Goal: Transaction & Acquisition: Purchase product/service

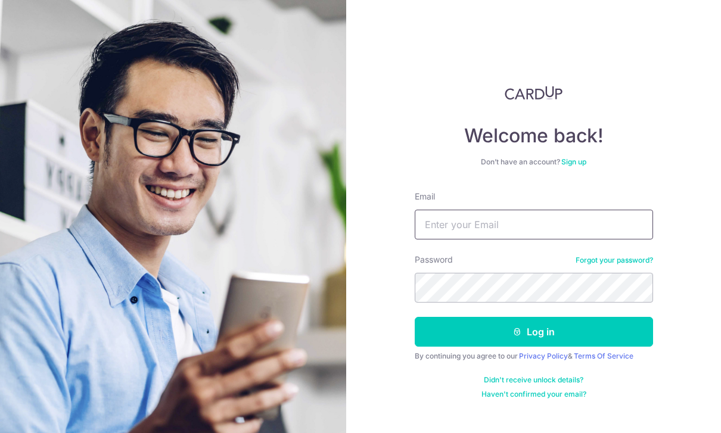
click at [600, 230] on input "Email" at bounding box center [534, 225] width 238 height 30
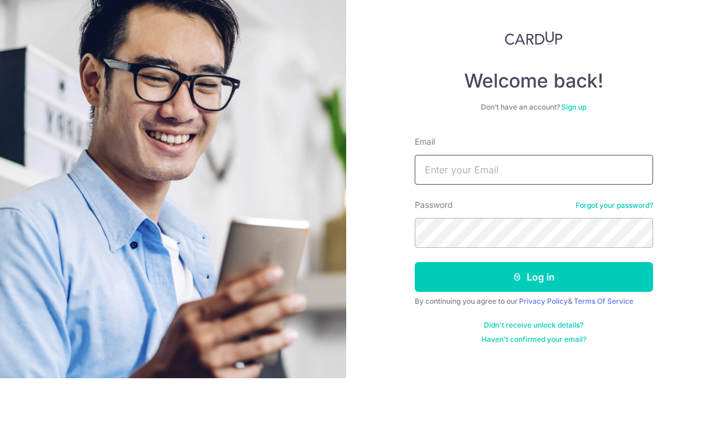
type input "D"
type input "Chaybeng.tan@gmail.com"
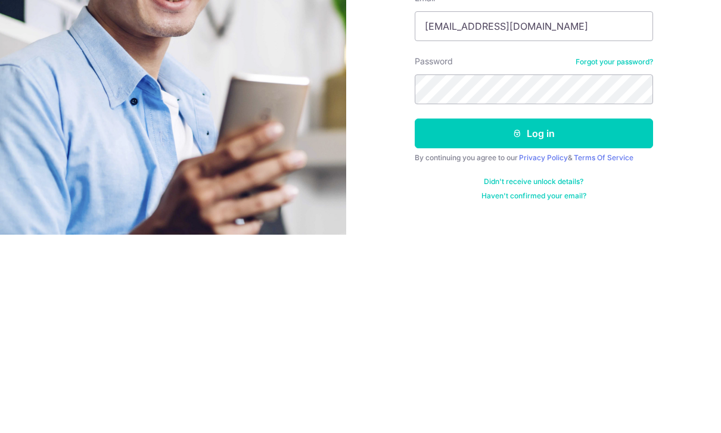
click at [538, 317] on button "Log in" at bounding box center [534, 332] width 238 height 30
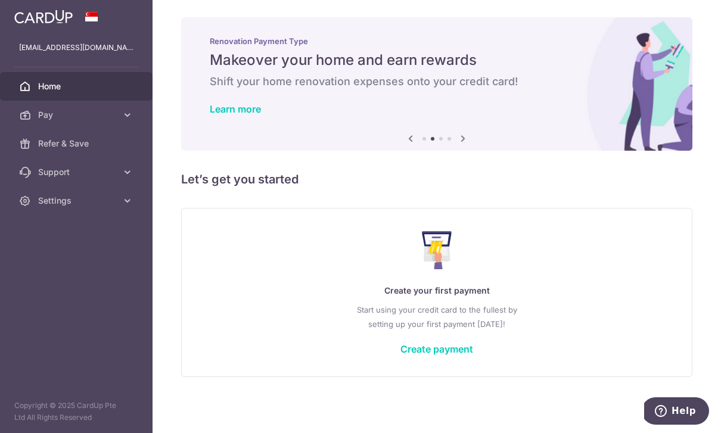
scroll to position [10, 0]
click at [401, 355] on link "Create payment" at bounding box center [437, 349] width 73 height 12
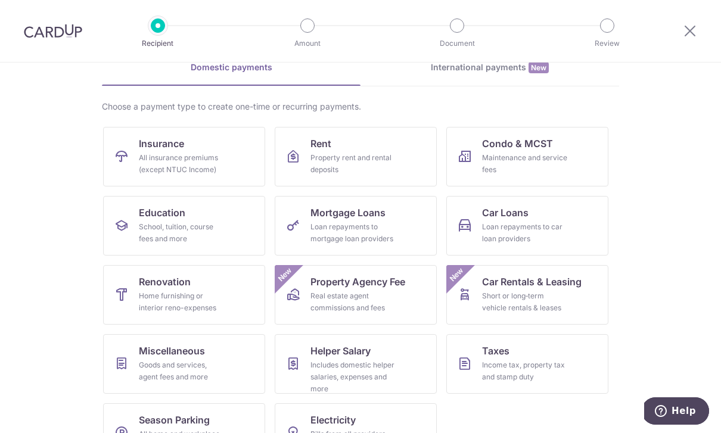
scroll to position [60, 0]
click at [532, 161] on div "Maintenance and service fees" at bounding box center [525, 165] width 86 height 24
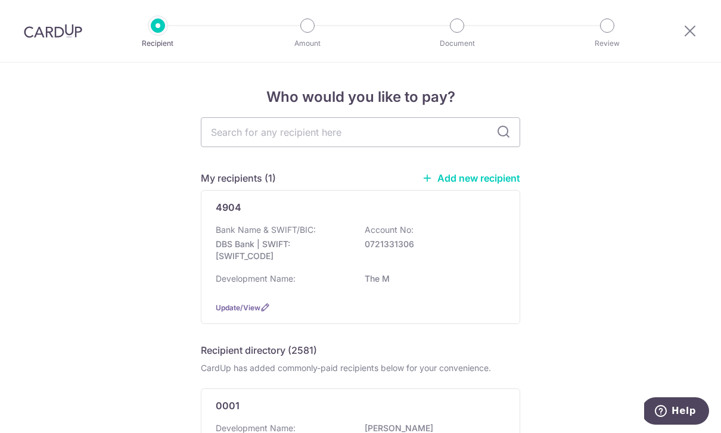
click at [490, 182] on link "Add new recipient" at bounding box center [471, 178] width 98 height 12
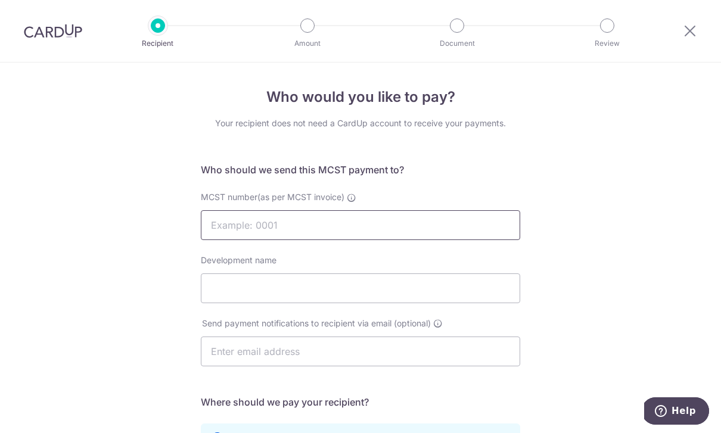
click at [307, 234] on input "MCST number(as per MCST invoice)" at bounding box center [361, 225] width 320 height 30
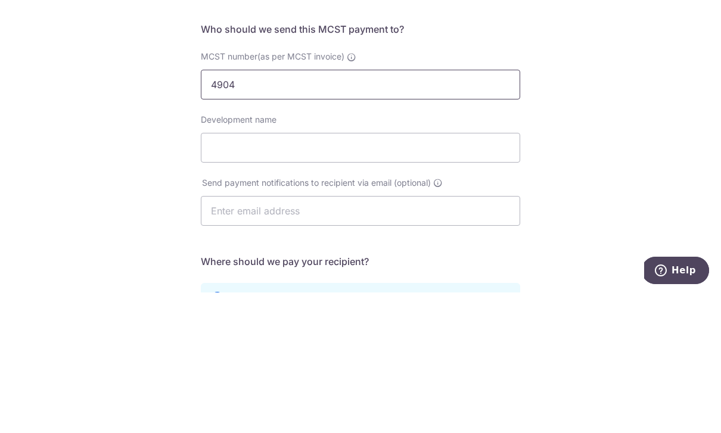
type input "4904"
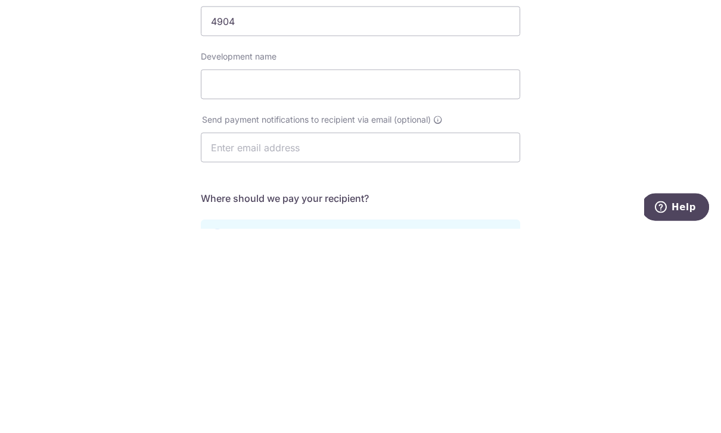
scroll to position [40, 0]
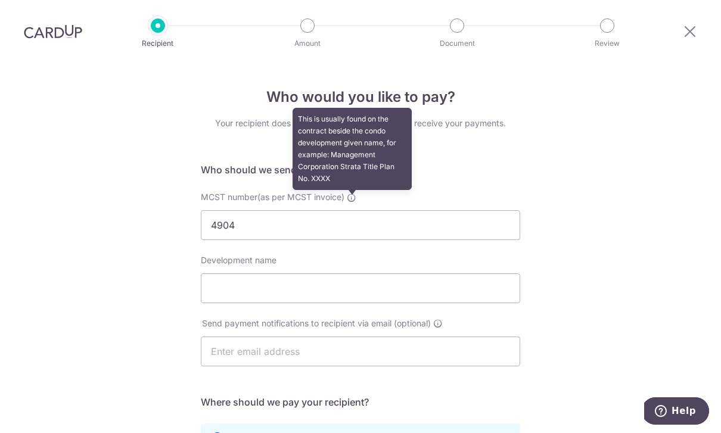
click at [355, 193] on icon at bounding box center [352, 198] width 10 height 10
click at [355, 210] on input "4904" at bounding box center [361, 225] width 320 height 30
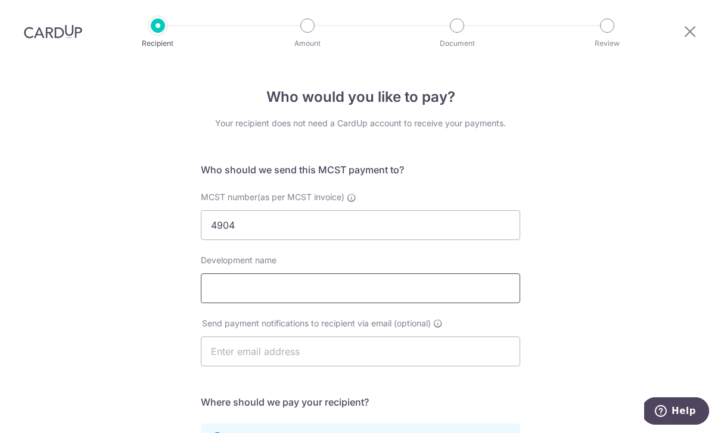
click at [303, 274] on input "Development name" at bounding box center [361, 289] width 320 height 30
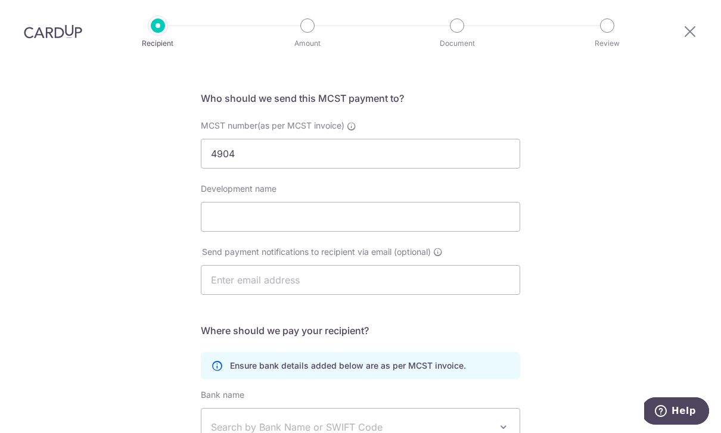
scroll to position [70, 0]
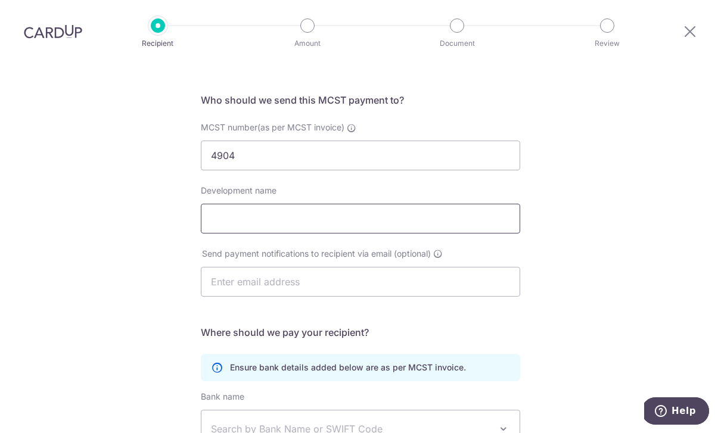
click at [382, 204] on input "Development name" at bounding box center [361, 219] width 320 height 30
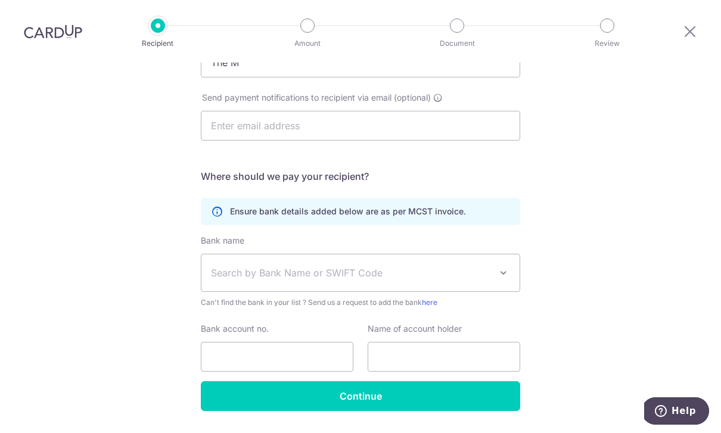
scroll to position [125, 0]
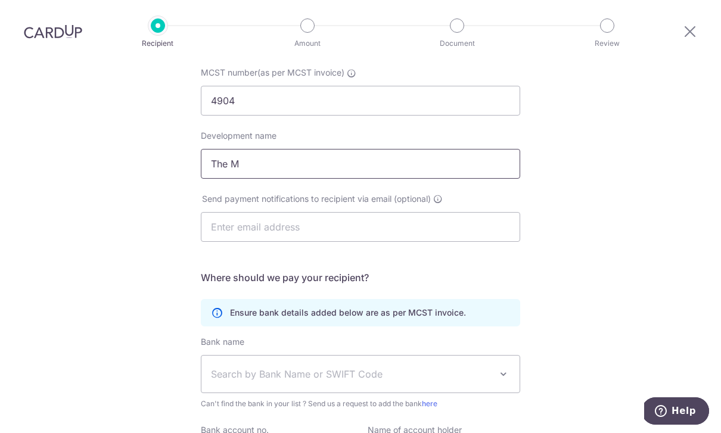
click at [401, 149] on input "The M" at bounding box center [361, 164] width 320 height 30
type input "The M (Main)"
click at [409, 212] on input "text" at bounding box center [361, 227] width 320 height 30
click at [331, 367] on span "Search by Bank Name or SWIFT Code" at bounding box center [351, 374] width 280 height 14
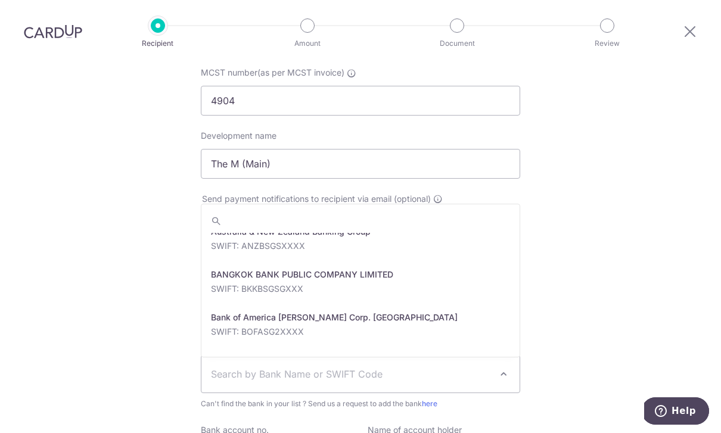
scroll to position [110, 0]
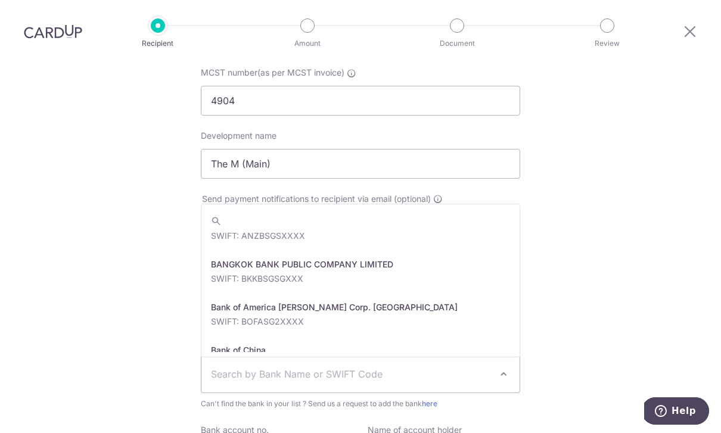
click at [301, 367] on span "Search by Bank Name or SWIFT Code" at bounding box center [351, 374] width 280 height 14
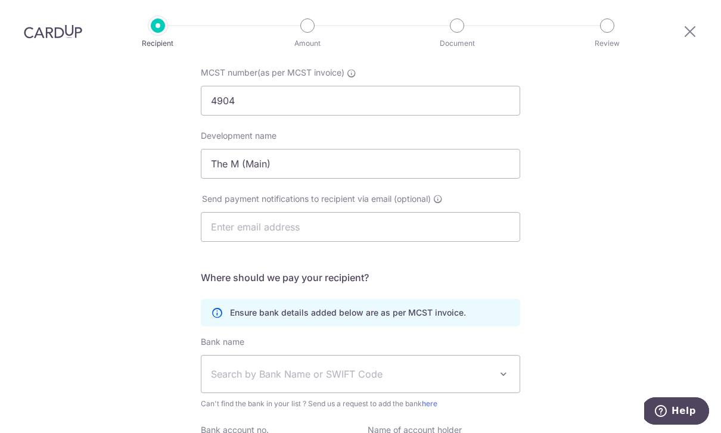
click at [319, 367] on span "Search by Bank Name or SWIFT Code" at bounding box center [351, 374] width 280 height 14
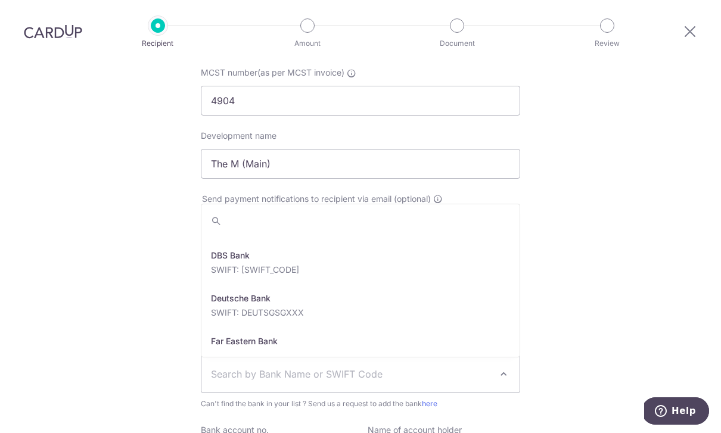
scroll to position [976, 0]
select select "6"
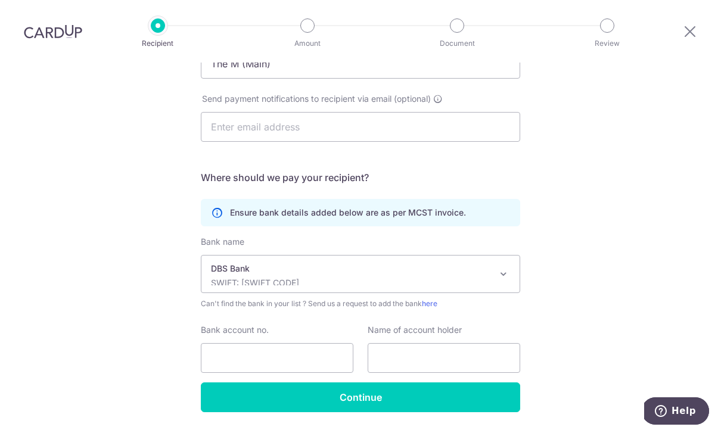
scroll to position [225, 0]
click at [295, 343] on input "Bank account no." at bounding box center [277, 358] width 153 height 30
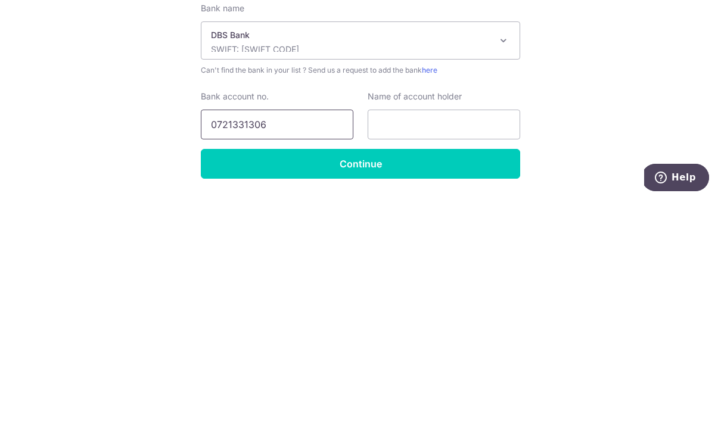
type input "0721331306"
click at [425, 343] on input "text" at bounding box center [444, 358] width 153 height 30
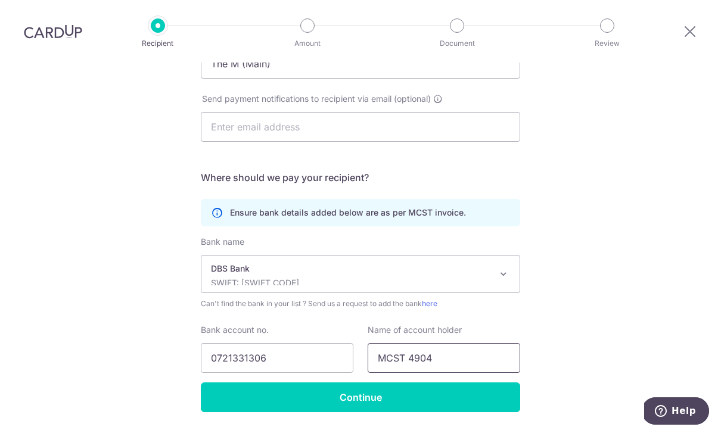
type input "MCST 4904"
click at [351, 383] on input "Continue" at bounding box center [361, 398] width 320 height 30
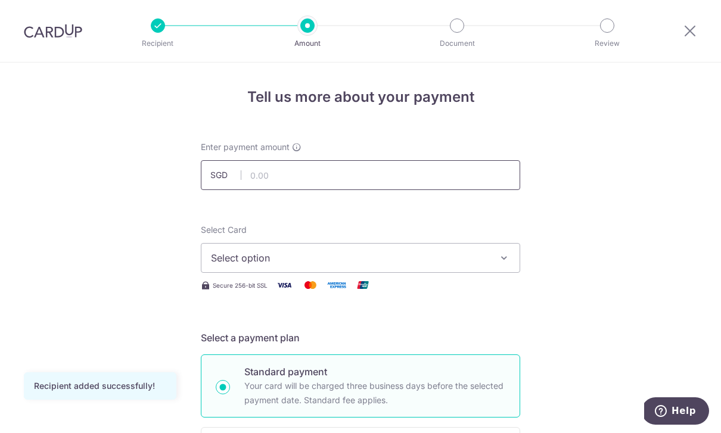
click at [291, 184] on input "text" at bounding box center [361, 175] width 320 height 30
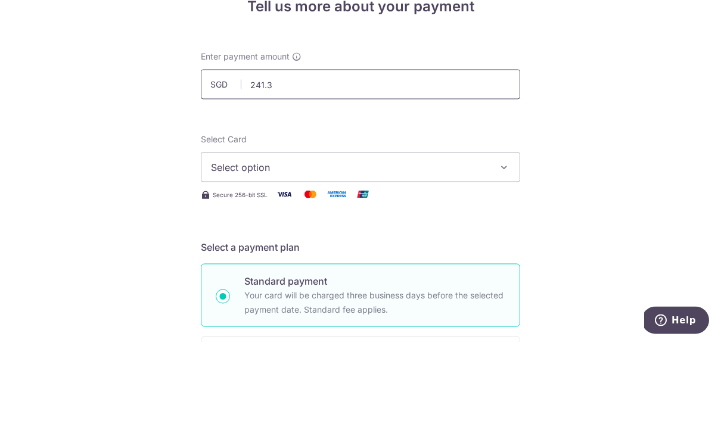
type input "241.33"
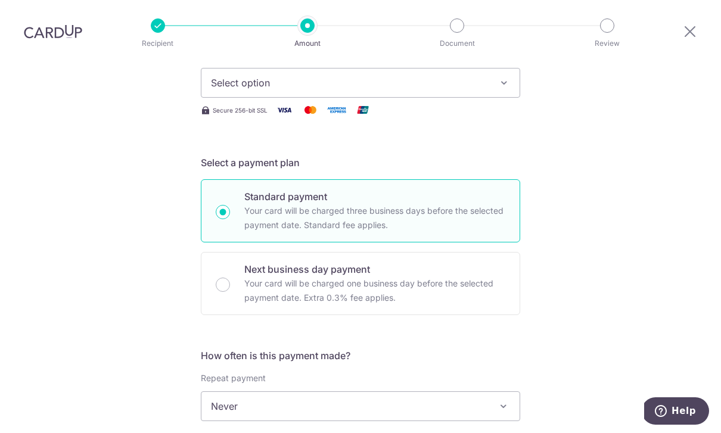
scroll to position [176, 0]
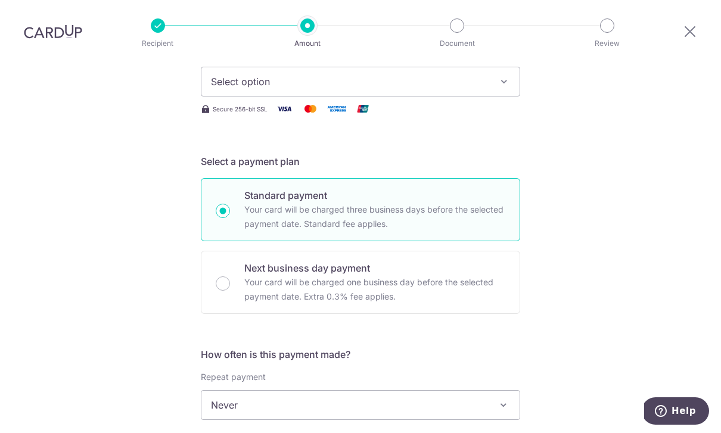
click at [501, 76] on icon "button" at bounding box center [504, 82] width 12 height 12
click at [419, 109] on span "Add credit card" at bounding box center [371, 115] width 278 height 12
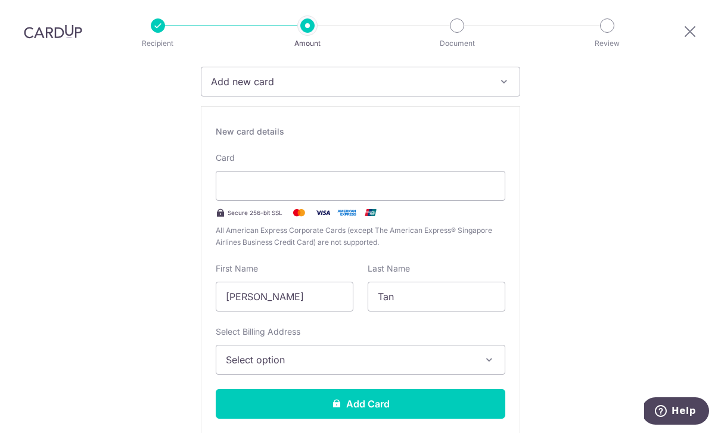
click at [346, 353] on span "Select option" at bounding box center [350, 360] width 248 height 14
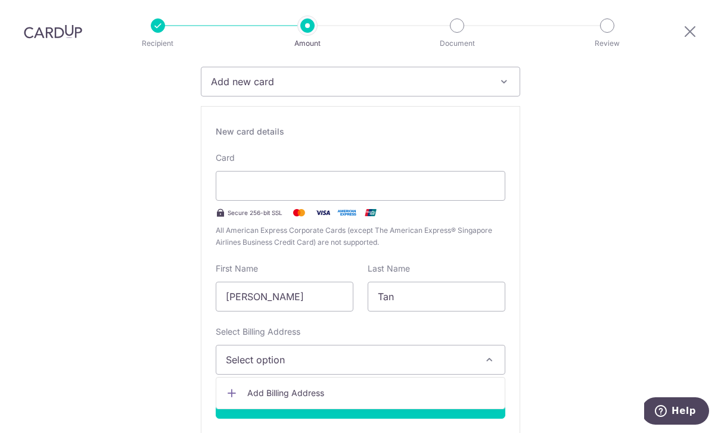
click at [325, 387] on span "Add Billing Address" at bounding box center [371, 393] width 248 height 12
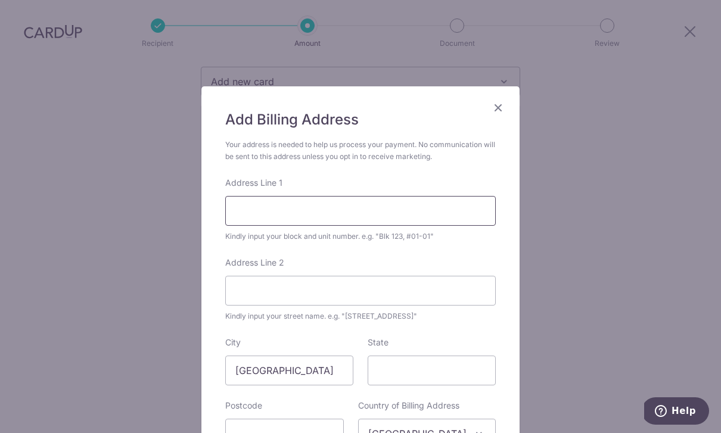
click at [373, 219] on input "Address Line 1" at bounding box center [360, 211] width 271 height 30
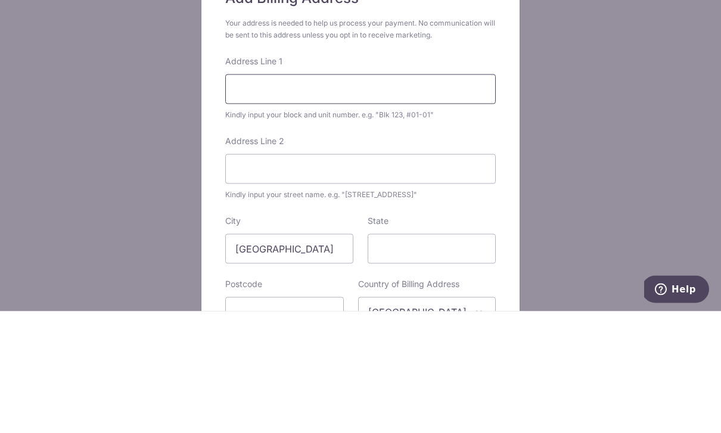
type input "30 Middle Road"
type input "188940"
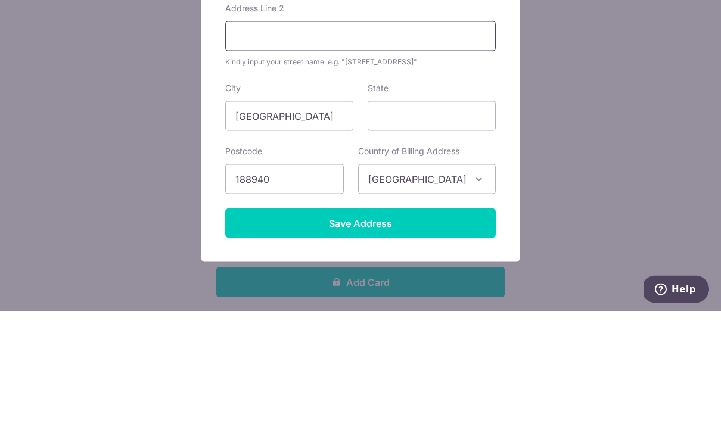
scroll to position [131, 0]
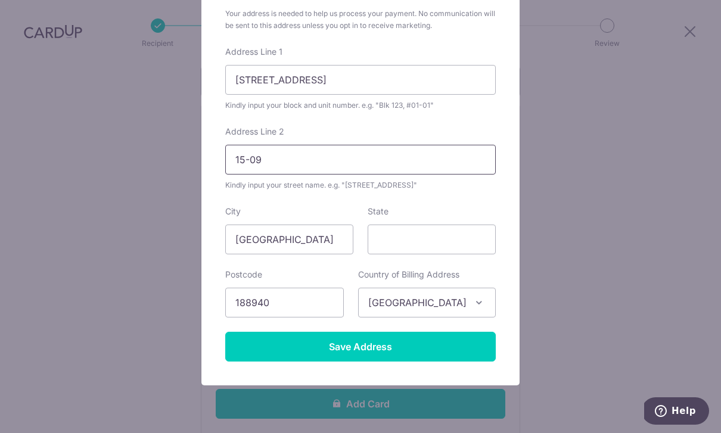
type input "15-09"
click at [362, 80] on input "30 Middle Road" at bounding box center [360, 80] width 271 height 30
click at [331, 85] on input "30 Middle Road" at bounding box center [360, 80] width 271 height 30
type input "#15-09"
click at [346, 159] on input "15-09" at bounding box center [360, 160] width 271 height 30
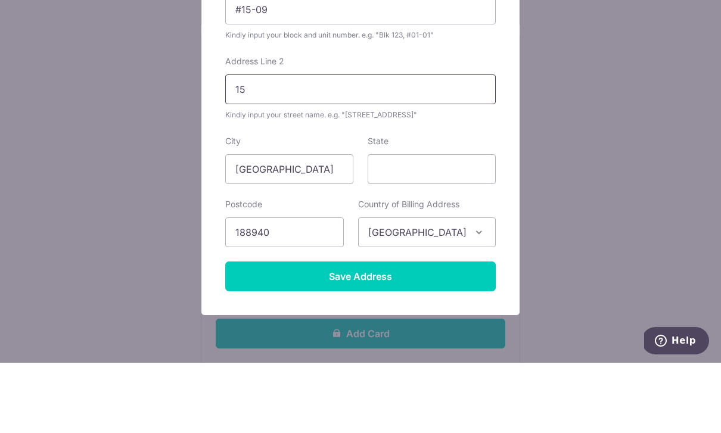
type input "1"
click at [312, 145] on input "Address Line 2" at bounding box center [360, 160] width 271 height 30
paste input "30 Middle Road"
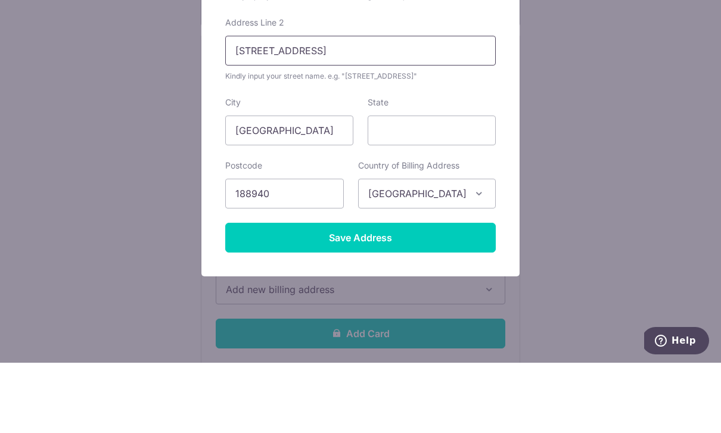
scroll to position [170, 0]
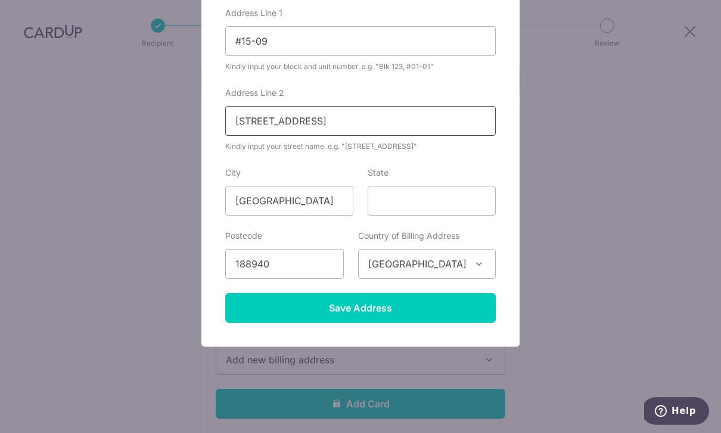
type input "30 Middle Road"
click at [396, 312] on input "Save Address" at bounding box center [360, 308] width 271 height 30
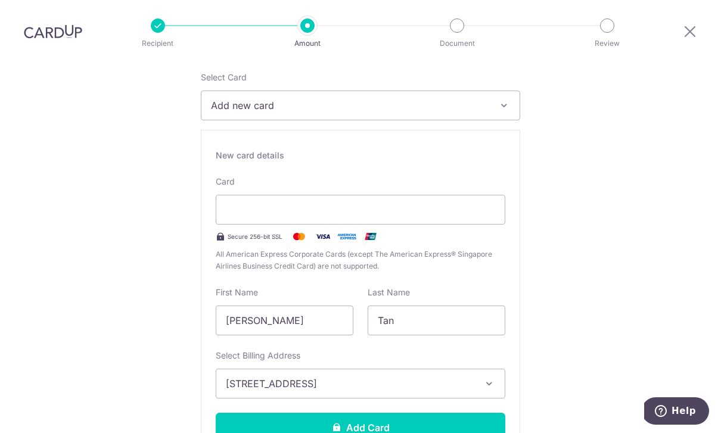
scroll to position [161, 0]
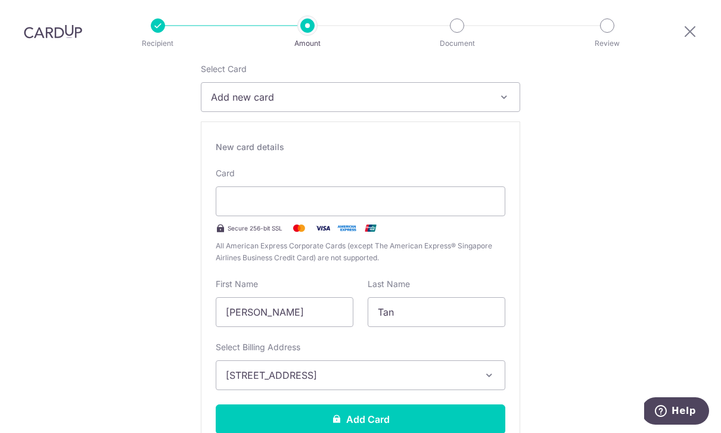
click at [374, 405] on button "Add Card" at bounding box center [361, 420] width 290 height 30
click at [363, 405] on button "Add Card" at bounding box center [361, 420] width 290 height 30
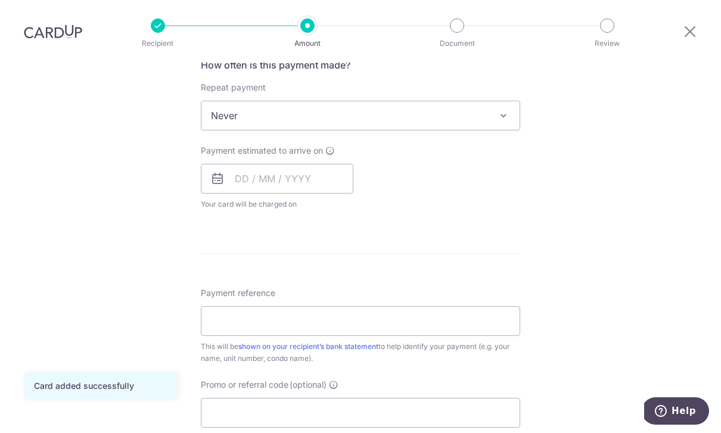
scroll to position [442, 0]
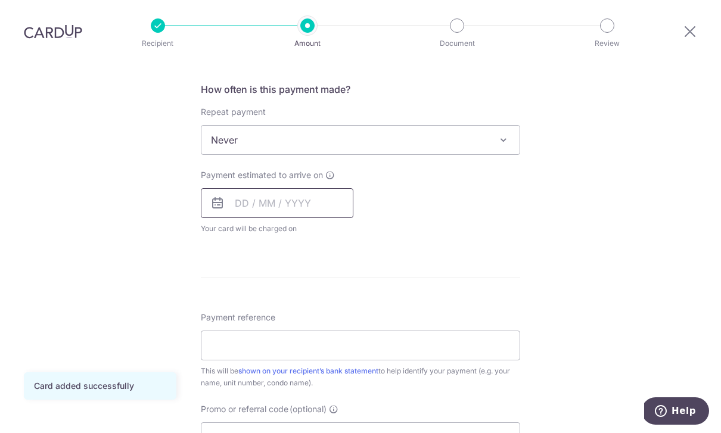
click at [296, 188] on input "text" at bounding box center [277, 203] width 153 height 30
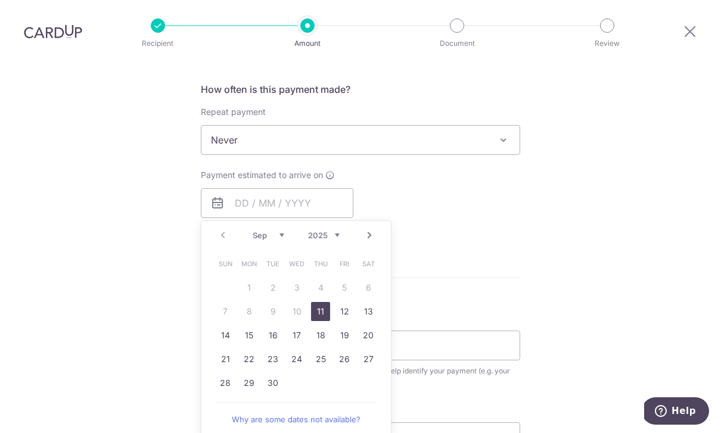
click at [321, 302] on link "11" at bounding box center [320, 311] width 19 height 19
type input "11/09/2025"
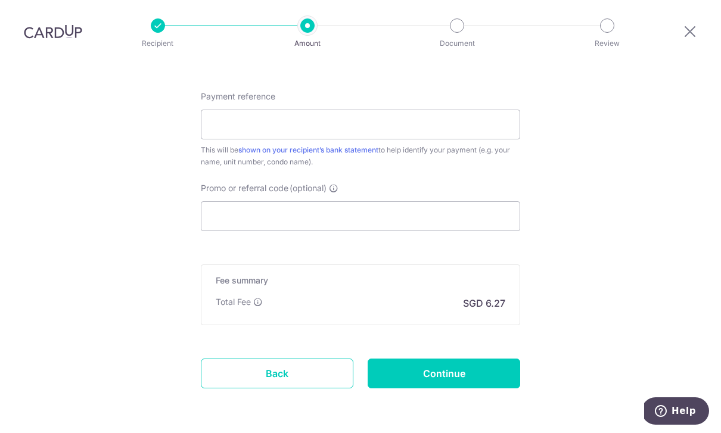
scroll to position [721, 0]
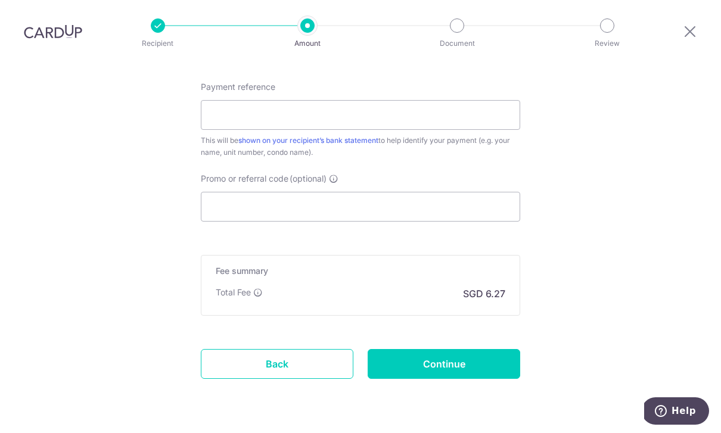
click at [265, 349] on link "Back" at bounding box center [277, 364] width 153 height 30
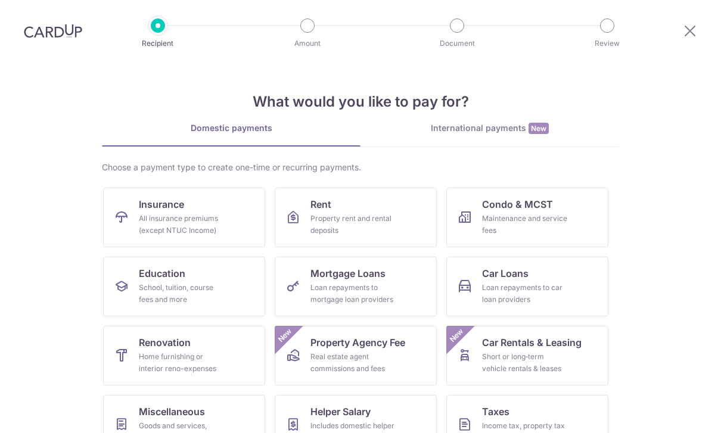
click at [520, 216] on div "Maintenance and service fees" at bounding box center [525, 225] width 86 height 24
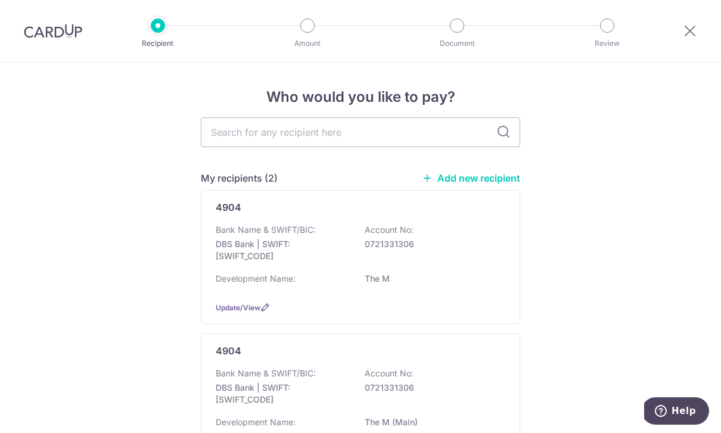
click at [417, 137] on input "text" at bounding box center [361, 132] width 320 height 30
type input "4904"
click at [505, 137] on icon at bounding box center [504, 132] width 14 height 14
click at [497, 129] on input "4904" at bounding box center [361, 132] width 320 height 30
click at [383, 133] on input "4904" at bounding box center [361, 132] width 320 height 30
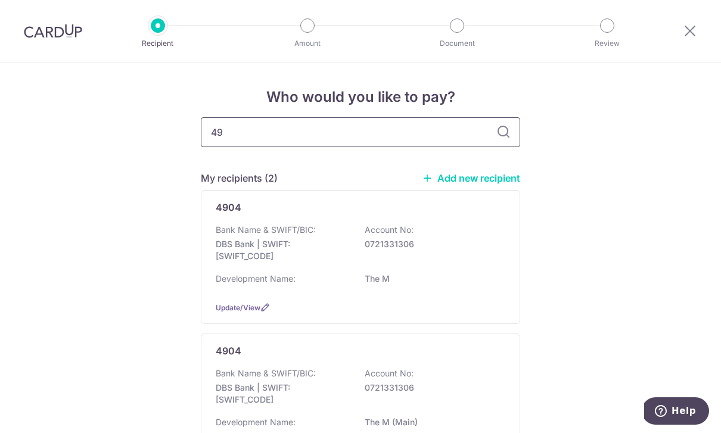
type input "4"
click at [503, 145] on input "4" at bounding box center [361, 132] width 320 height 30
click at [343, 128] on input "4" at bounding box center [361, 132] width 320 height 30
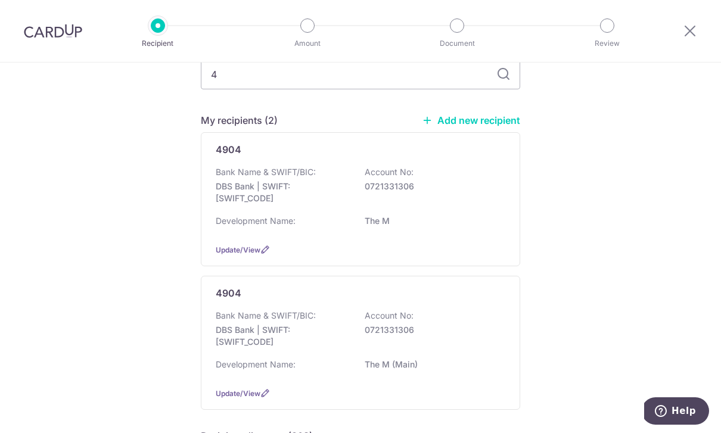
scroll to position [63, 0]
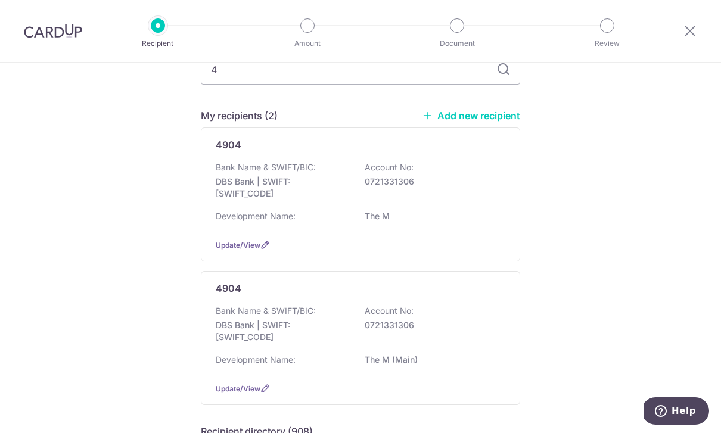
click at [254, 250] on span "Update/View" at bounding box center [238, 245] width 45 height 9
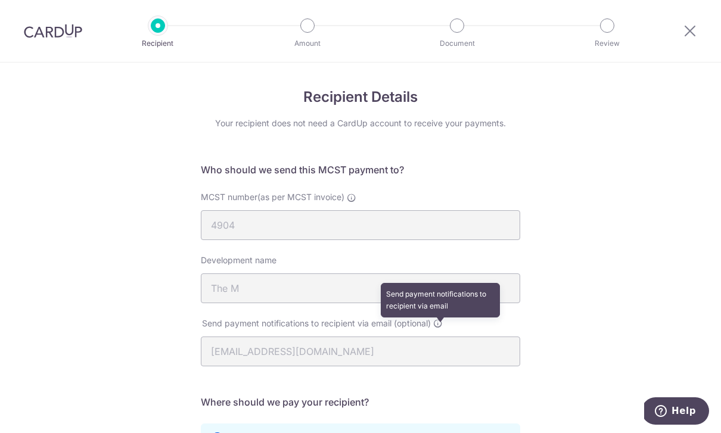
click at [439, 324] on icon at bounding box center [438, 324] width 10 height 10
click at [601, 224] on div "Recipient Details Your recipient does not need a CardUp account to receive your…" at bounding box center [360, 370] width 721 height 614
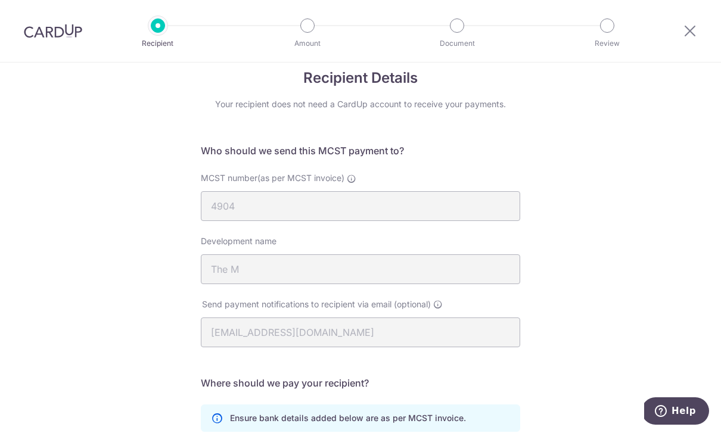
scroll to position [21, 0]
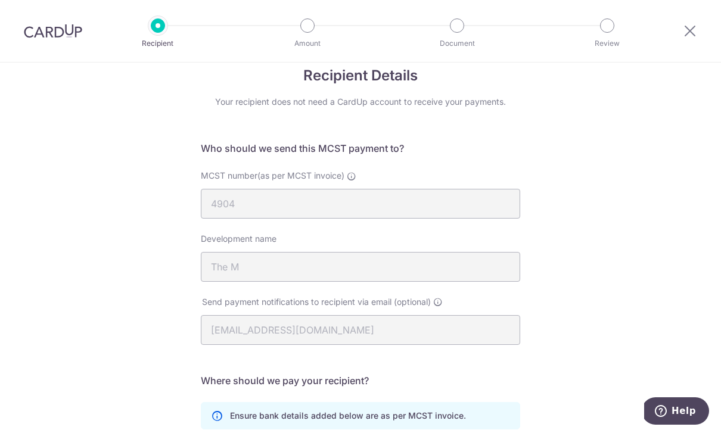
click at [694, 30] on icon at bounding box center [690, 30] width 14 height 15
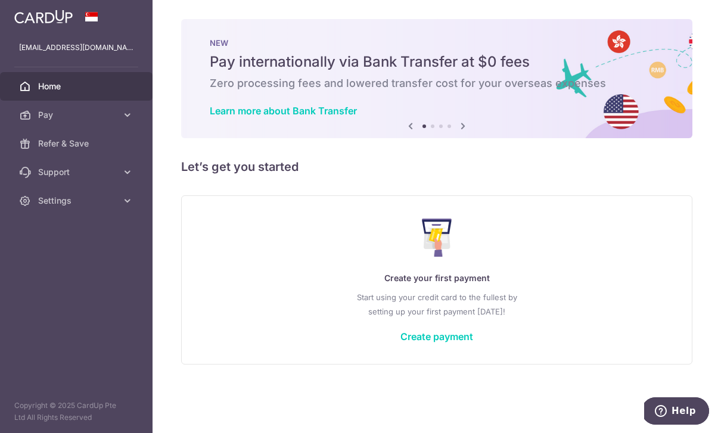
click at [0, 0] on icon "button" at bounding box center [0, 0] width 0 height 0
click at [127, 114] on icon at bounding box center [128, 115] width 12 height 12
click at [74, 183] on link "Recipients" at bounding box center [76, 172] width 153 height 29
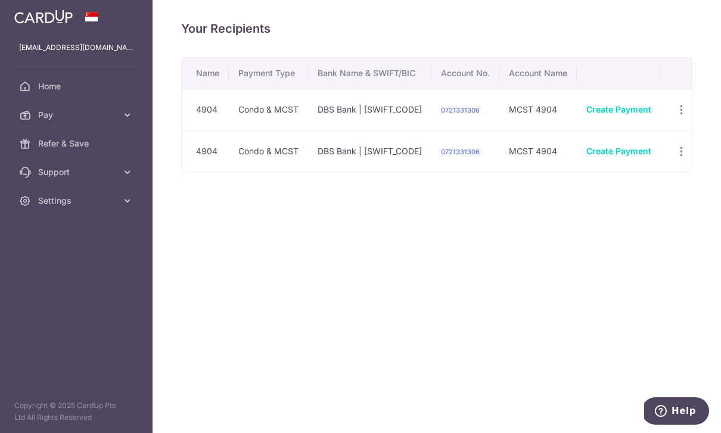
click at [675, 116] on icon "button" at bounding box center [681, 110] width 13 height 13
click at [527, 324] on div at bounding box center [360, 216] width 721 height 433
click at [675, 116] on icon "button" at bounding box center [681, 110] width 13 height 13
click at [615, 150] on span "View/Edit" at bounding box center [641, 143] width 81 height 14
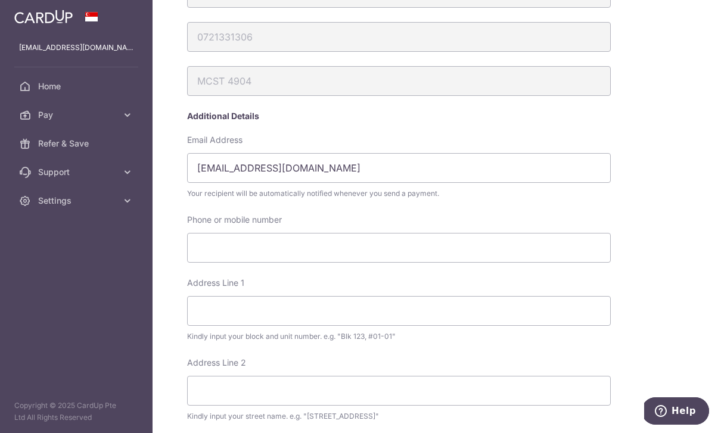
scroll to position [160, 0]
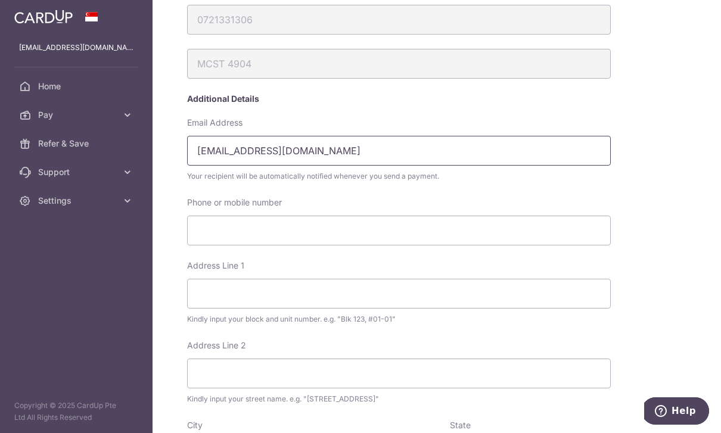
click at [310, 166] on input "[EMAIL_ADDRESS][DOMAIN_NAME]" at bounding box center [399, 151] width 424 height 30
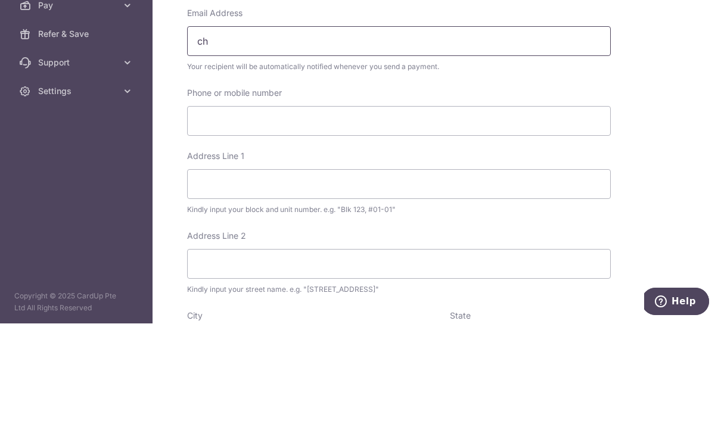
type input "c"
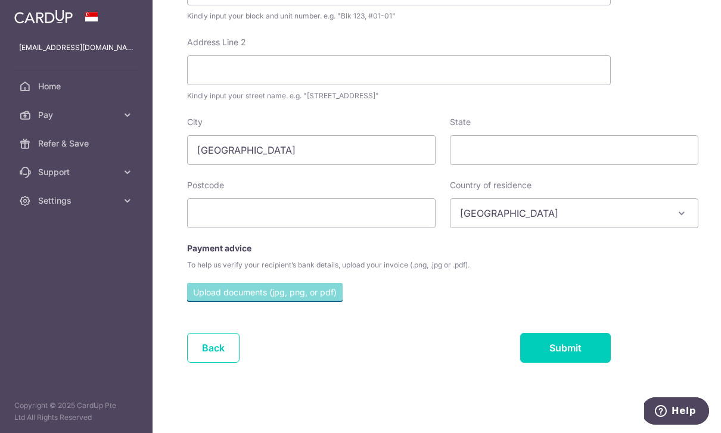
scroll to position [466, 0]
click at [187, 340] on link "Back" at bounding box center [213, 348] width 52 height 30
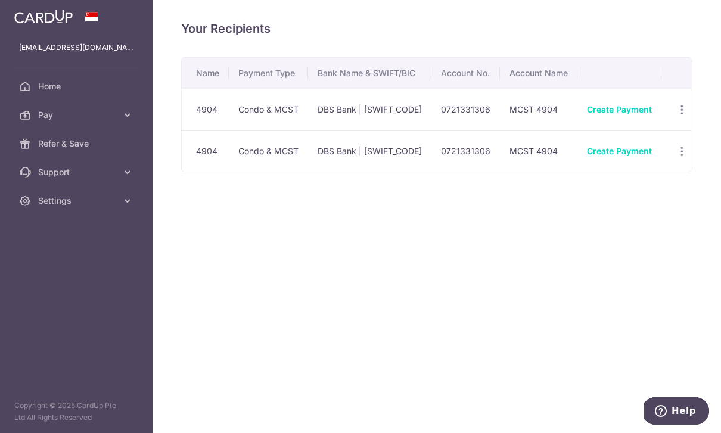
click at [676, 116] on icon "button" at bounding box center [682, 110] width 13 height 13
click at [640, 178] on span "Linked Payments" at bounding box center [640, 172] width 76 height 12
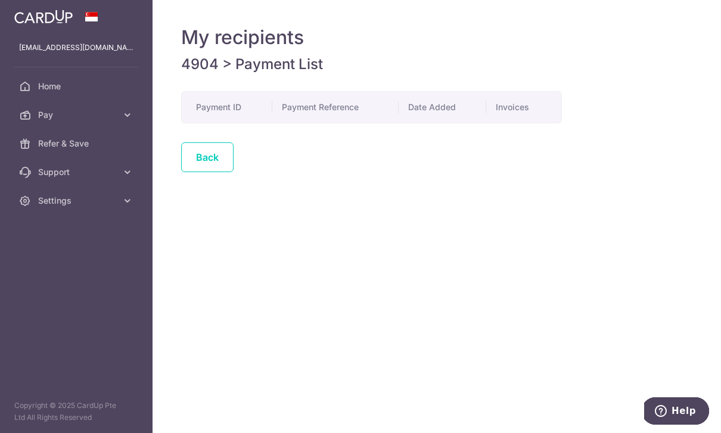
click at [181, 172] on link "Back" at bounding box center [207, 157] width 52 height 30
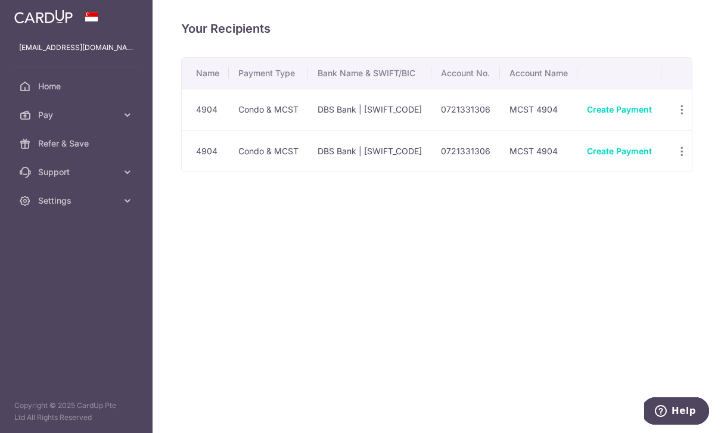
click at [676, 116] on icon "button" at bounding box center [682, 110] width 13 height 13
click at [620, 150] on span "View/Edit" at bounding box center [642, 143] width 81 height 14
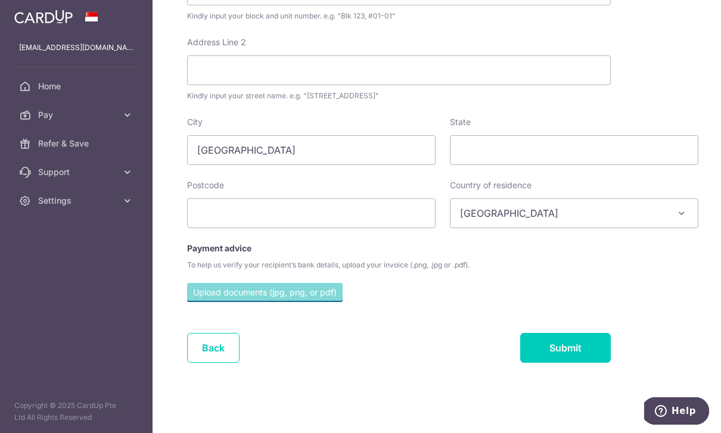
scroll to position [472, 0]
click at [187, 363] on link "Back" at bounding box center [213, 348] width 52 height 30
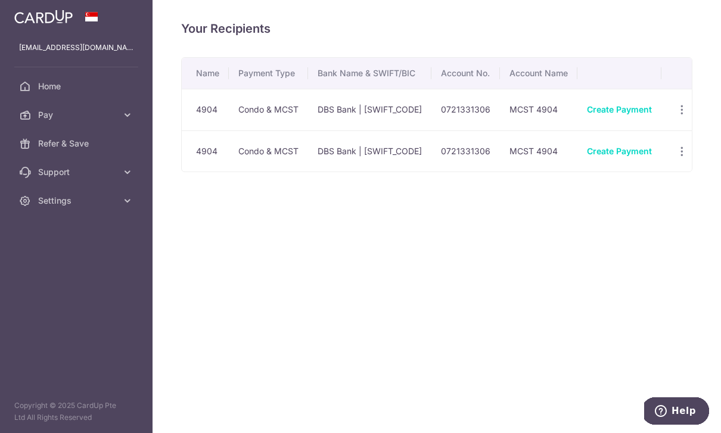
click at [421, 282] on div "Your Recipients Name Payment Type Bank Name & SWIFT/BIC Account No. Account Nam…" at bounding box center [437, 216] width 569 height 433
click at [380, 273] on div "Your Recipients Name Payment Type Bank Name & SWIFT/BIC Account No. Account Nam…" at bounding box center [437, 216] width 569 height 433
click at [0, 0] on icon "button" at bounding box center [0, 0] width 0 height 0
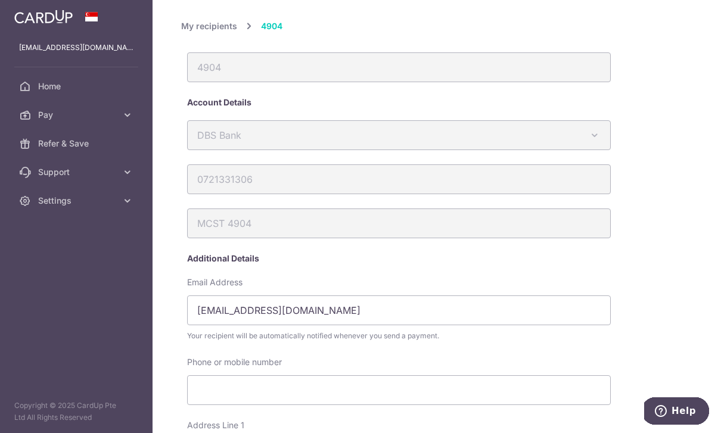
click at [181, 33] on link "My recipients" at bounding box center [209, 26] width 56 height 14
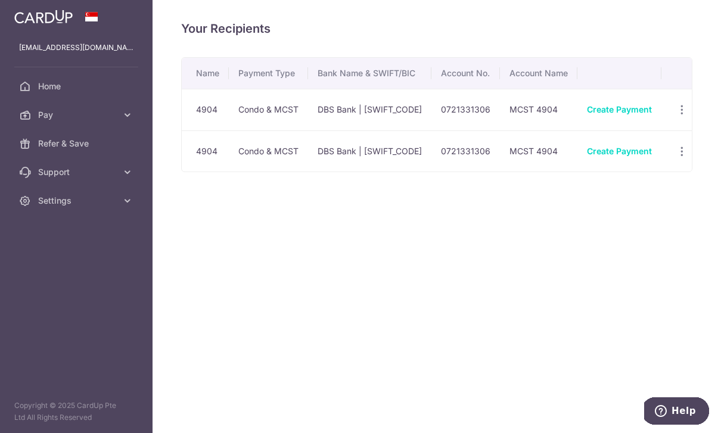
click at [0, 0] on icon "button" at bounding box center [0, 0] width 0 height 0
click at [56, 111] on span "Pay" at bounding box center [77, 115] width 79 height 12
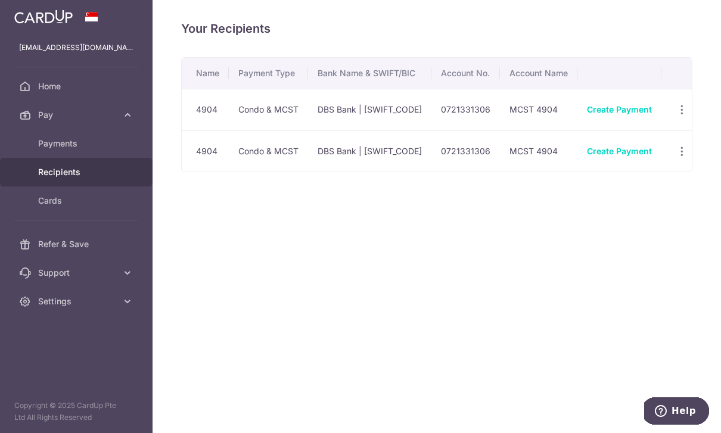
click at [72, 142] on span "Payments" at bounding box center [77, 144] width 79 height 12
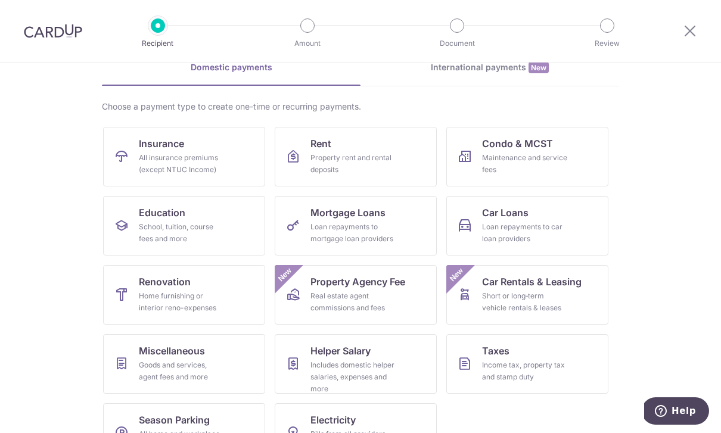
scroll to position [60, 0]
click at [547, 159] on div "Maintenance and service fees" at bounding box center [525, 165] width 86 height 24
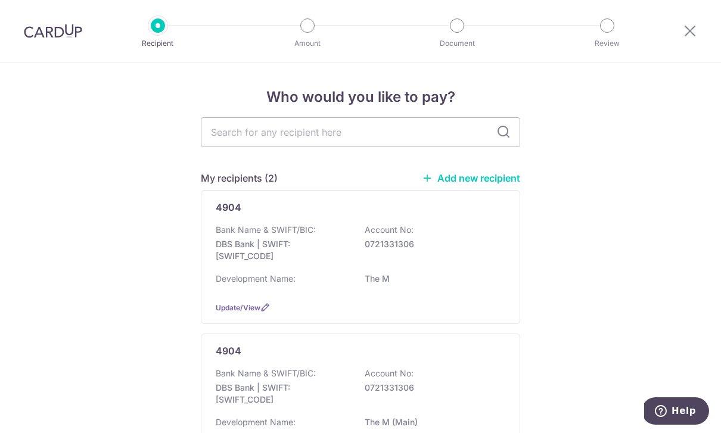
click at [336, 124] on input "text" at bounding box center [361, 132] width 320 height 30
type input "4904"
click at [495, 133] on input "4904" at bounding box center [361, 132] width 320 height 30
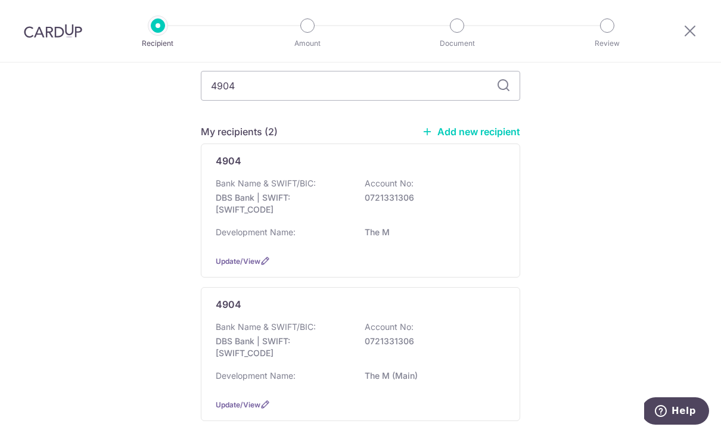
scroll to position [46, 0]
click at [257, 266] on span "Update/View" at bounding box center [238, 262] width 45 height 9
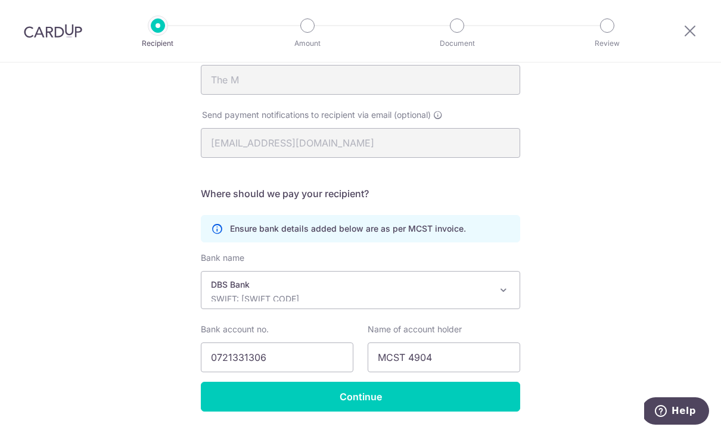
scroll to position [208, 0]
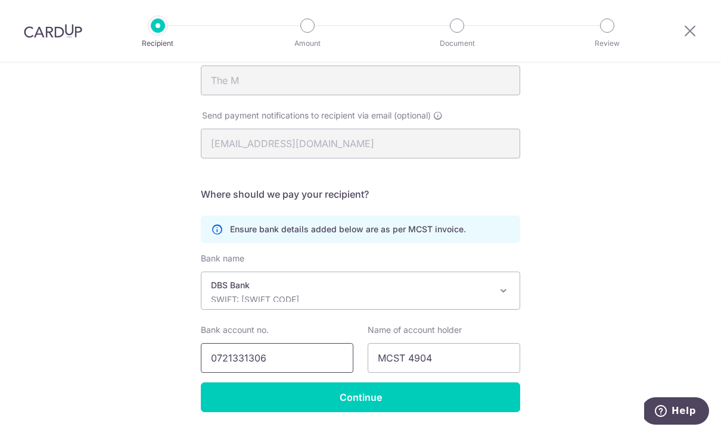
click at [299, 357] on input "0721331306" at bounding box center [277, 358] width 153 height 30
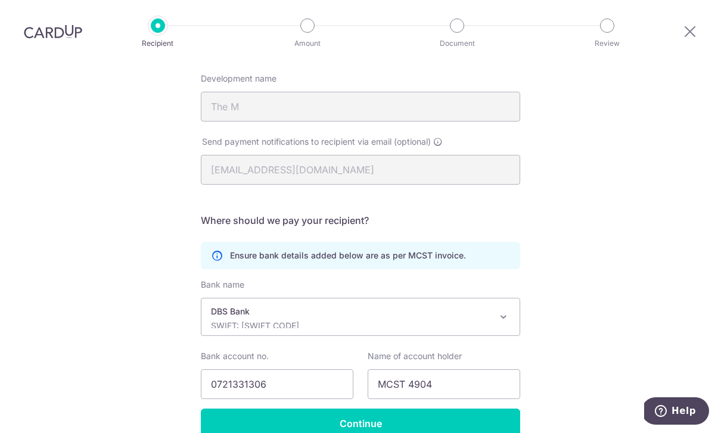
scroll to position [165, 0]
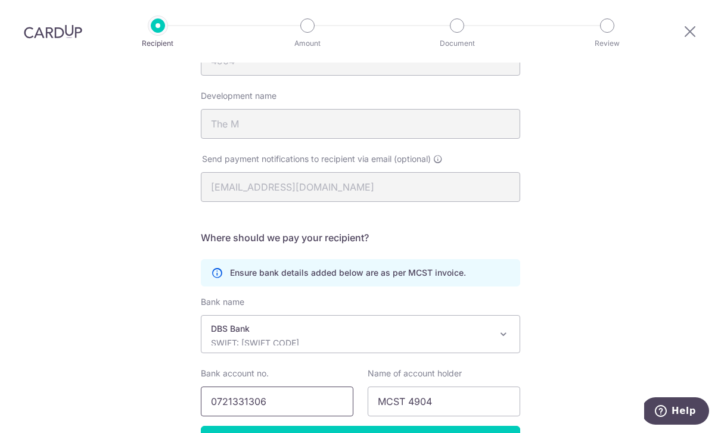
click at [300, 387] on input "0721331306" at bounding box center [277, 402] width 153 height 30
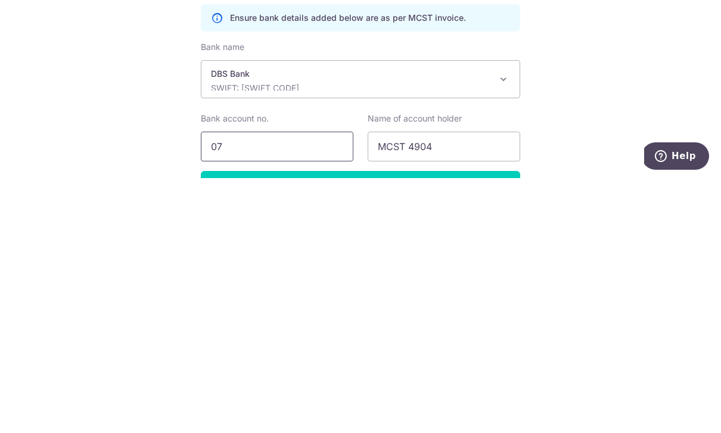
type input "0"
click at [687, 154] on span "Help" at bounding box center [684, 156] width 24 height 11
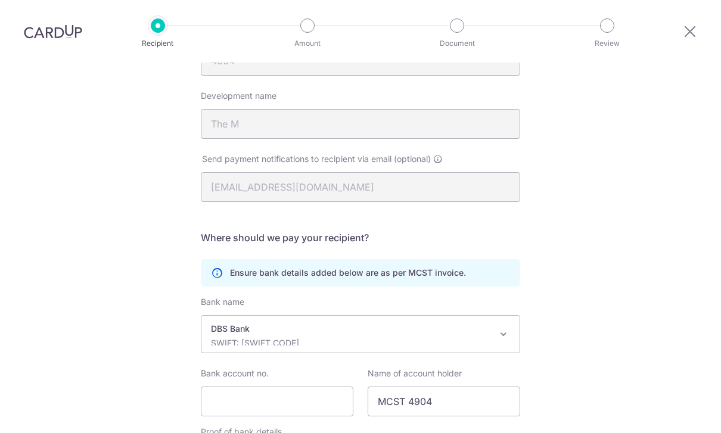
scroll to position [0, 0]
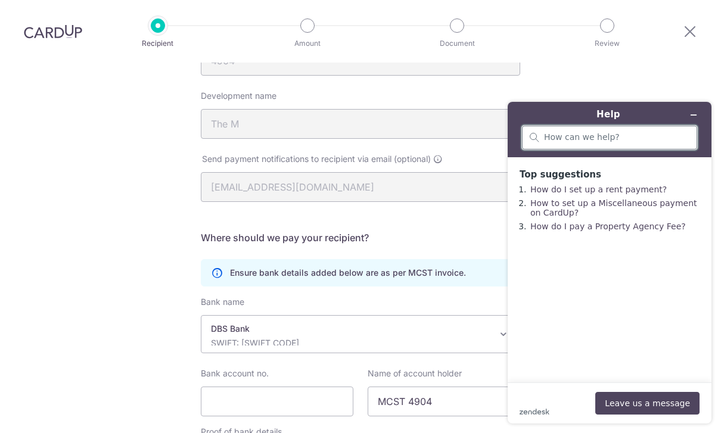
click at [617, 137] on input "search" at bounding box center [616, 137] width 145 height 11
click at [620, 139] on input "delete" at bounding box center [605, 138] width 122 height 11
type input "delete"
click at [536, 139] on icon "How can we help?" at bounding box center [535, 138] width 10 height 10
click at [544, 139] on input "delete" at bounding box center [605, 138] width 122 height 11
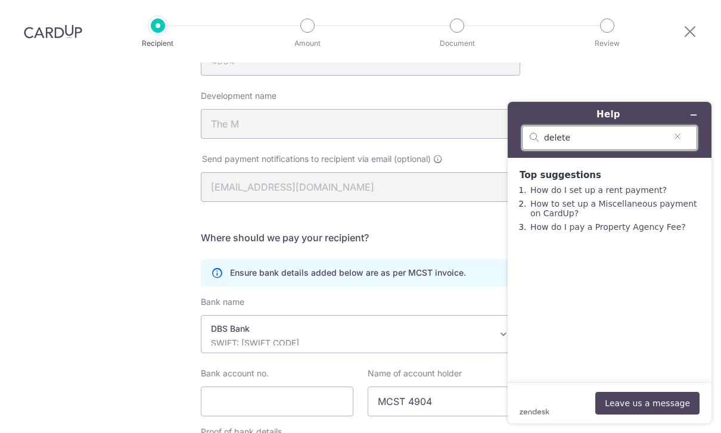
click at [621, 139] on input "delete" at bounding box center [605, 138] width 122 height 11
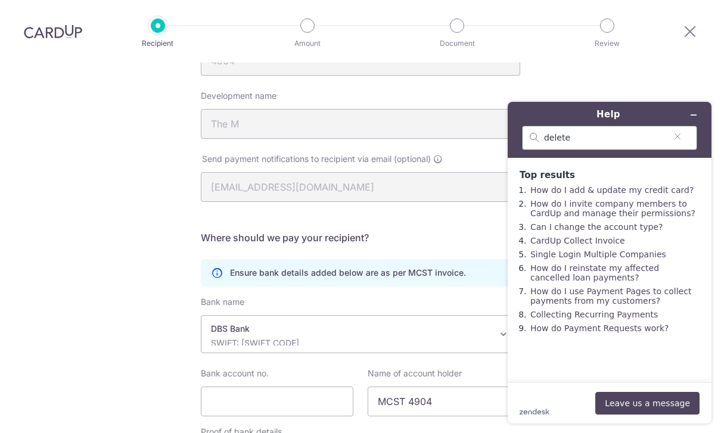
click at [127, 345] on div "Recipient Details Your recipient does not need a CardUp account to receive your…" at bounding box center [360, 272] width 721 height 748
click at [697, 117] on icon "Minimize widget" at bounding box center [694, 115] width 8 height 8
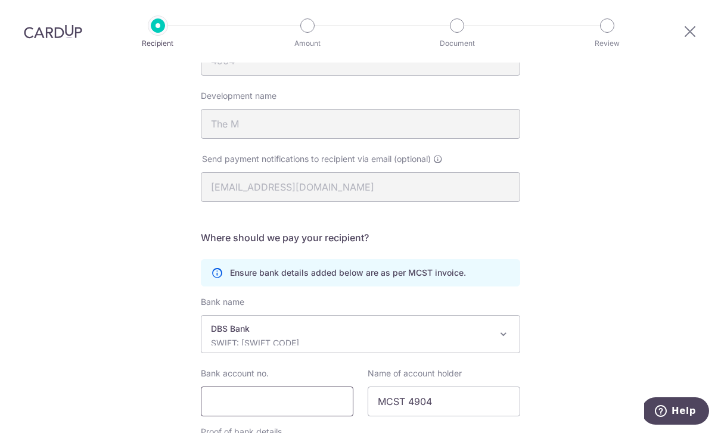
click at [303, 387] on input "Bank account no." at bounding box center [277, 402] width 153 height 30
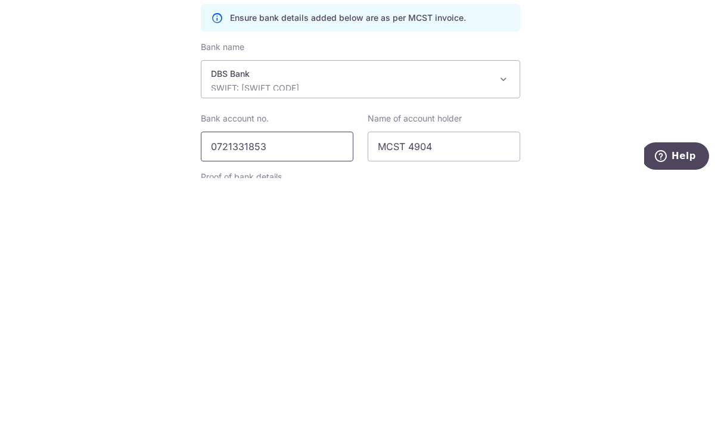
type input "0721331853"
click at [452, 387] on input "MCST 4904" at bounding box center [444, 402] width 153 height 30
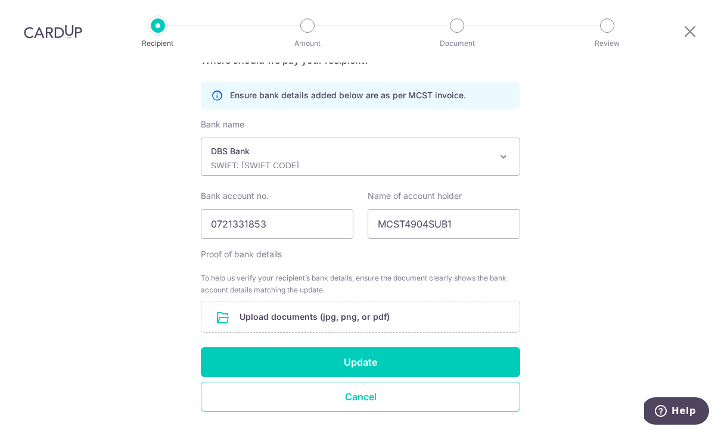
scroll to position [342, 0]
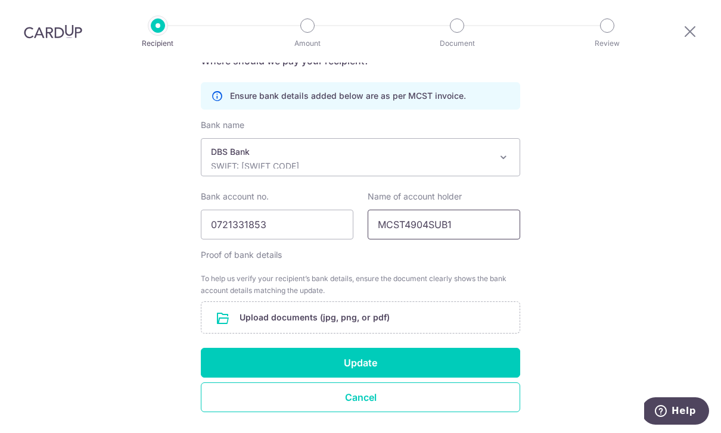
type input "MCST4904SUB1"
click at [503, 348] on button "Update" at bounding box center [361, 363] width 320 height 30
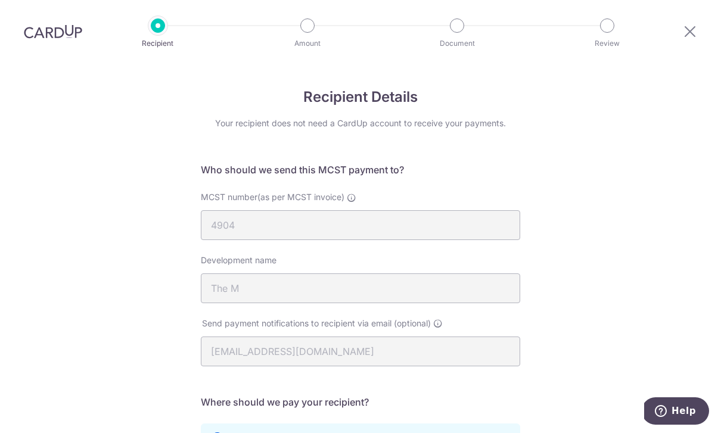
scroll to position [0, 0]
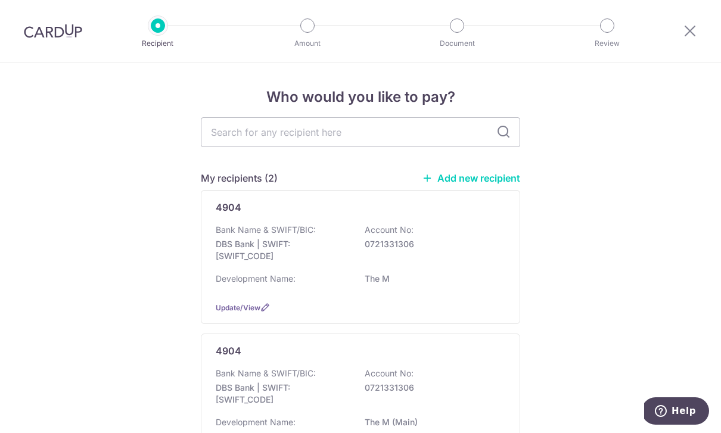
click at [361, 131] on input "text" at bounding box center [361, 132] width 320 height 30
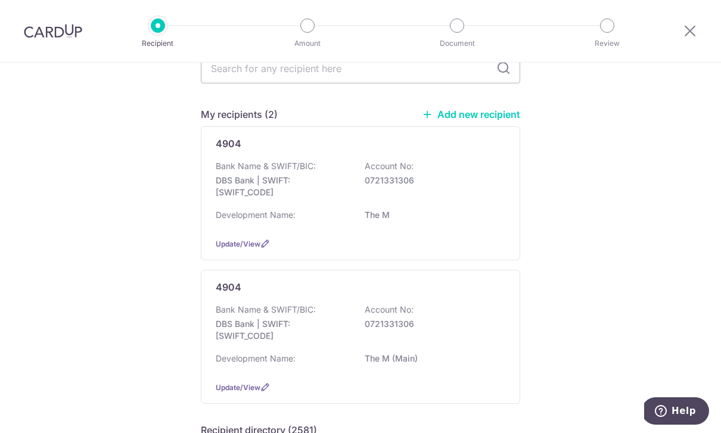
scroll to position [59, 0]
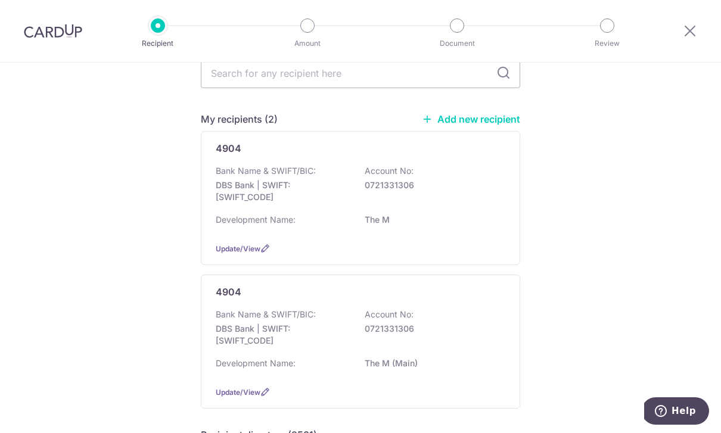
click at [483, 119] on link "Add new recipient" at bounding box center [471, 119] width 98 height 12
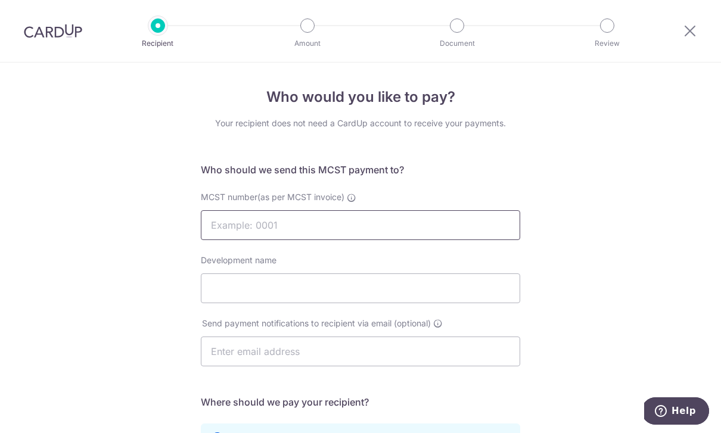
click at [340, 240] on input "MCST number(as per MCST invoice)" at bounding box center [361, 225] width 320 height 30
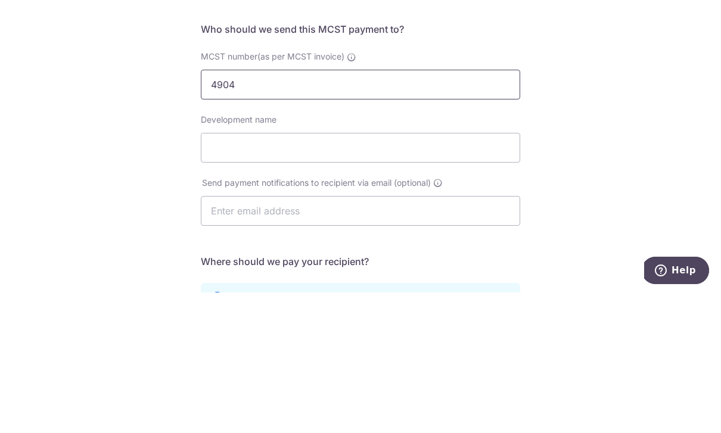
type input "4904"
click at [297, 274] on input "Development name" at bounding box center [361, 289] width 320 height 30
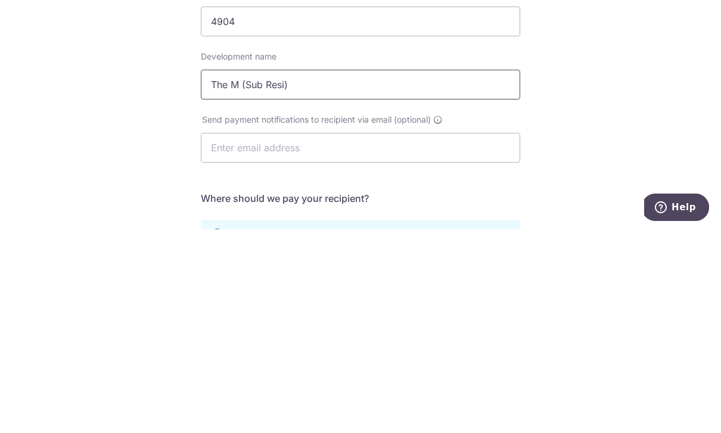
type input "The M (Sub Resi)"
click at [392, 337] on input "text" at bounding box center [361, 352] width 320 height 30
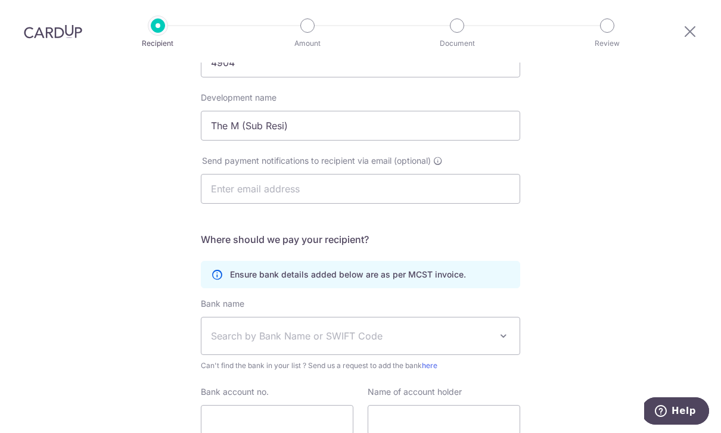
scroll to position [163, 0]
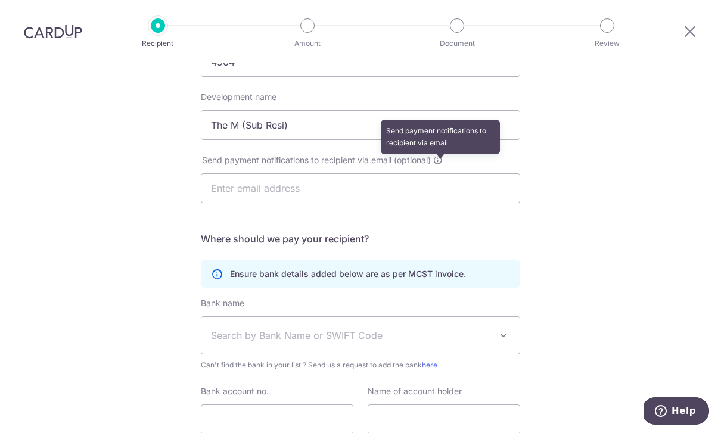
click at [442, 156] on span at bounding box center [438, 161] width 10 height 10
click at [325, 173] on input "text" at bounding box center [361, 188] width 320 height 30
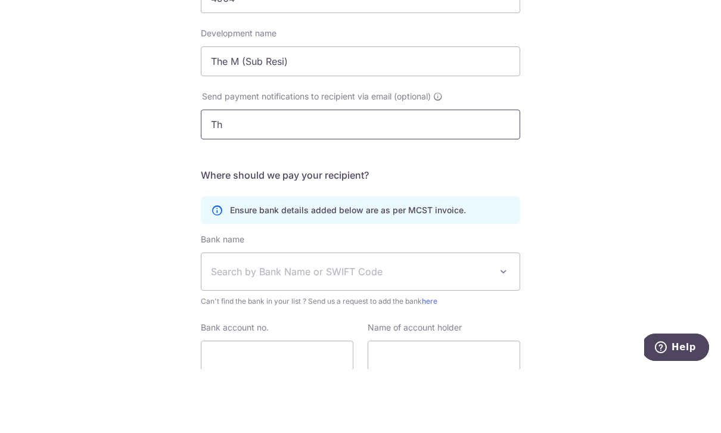
type input "T"
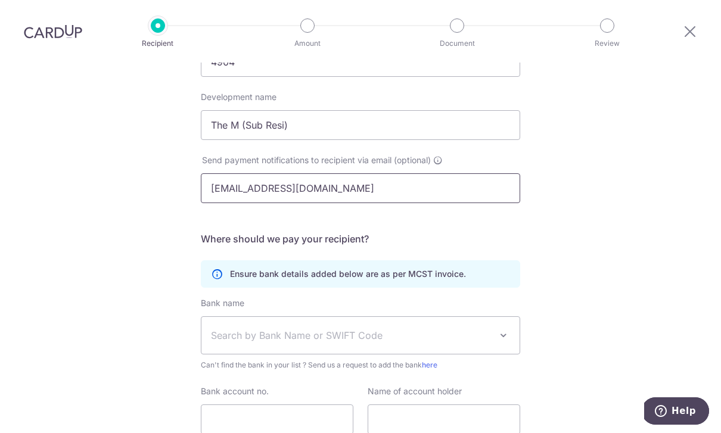
type input "[EMAIL_ADDRESS][DOMAIN_NAME]"
click at [501, 328] on span at bounding box center [504, 335] width 14 height 14
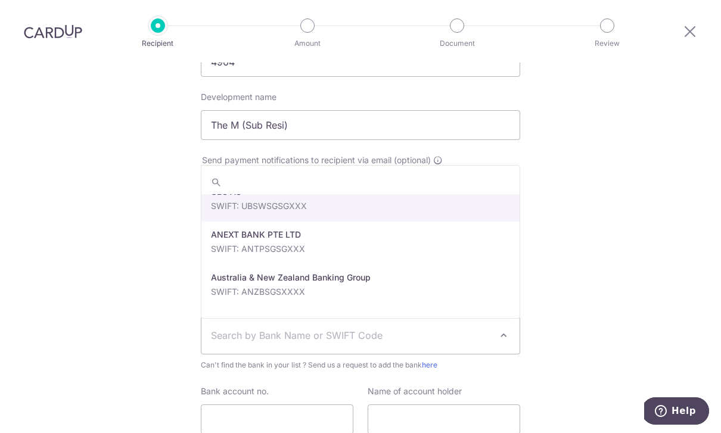
scroll to position [20, 0]
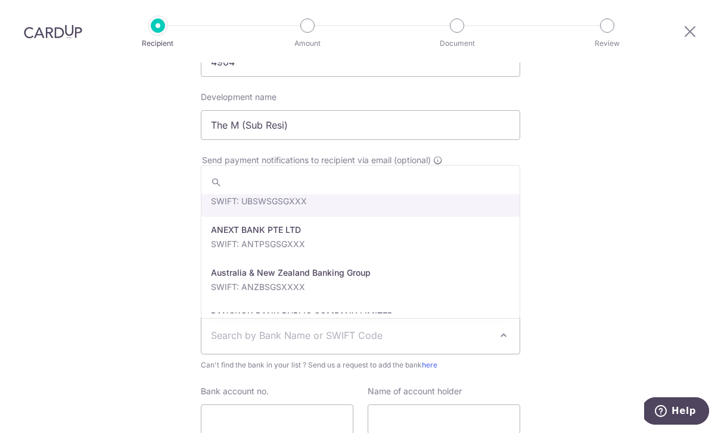
click at [370, 170] on input "search" at bounding box center [360, 182] width 318 height 24
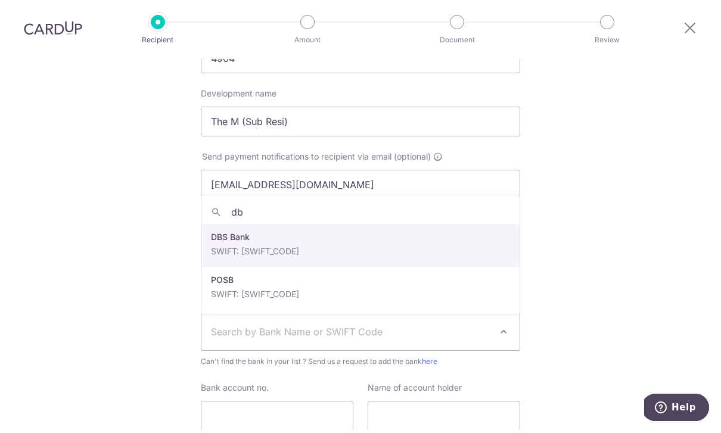
type input "dbs"
select select "6"
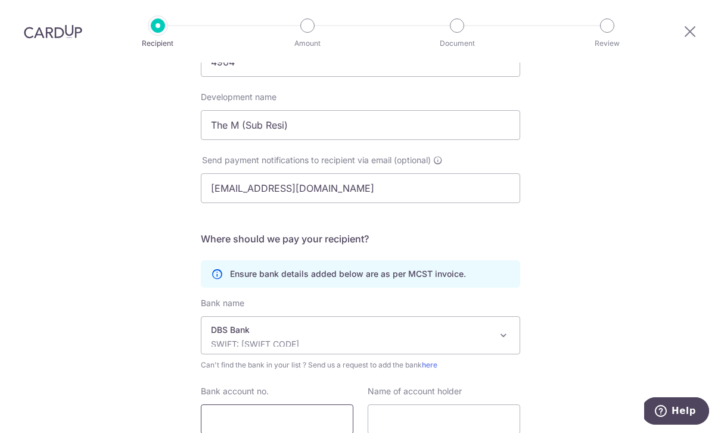
click at [322, 405] on input "Bank account no." at bounding box center [277, 420] width 153 height 30
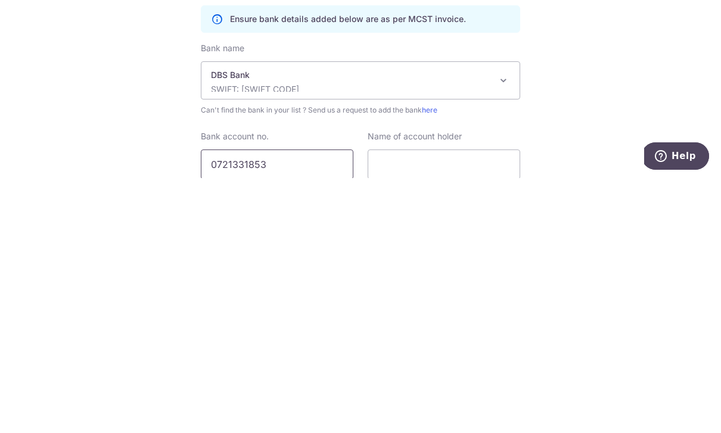
type input "0721331853"
click at [462, 405] on input "text" at bounding box center [444, 420] width 153 height 30
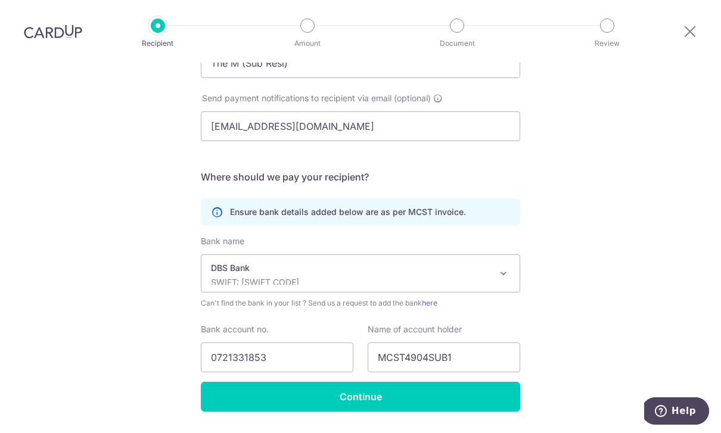
scroll to position [225, 0]
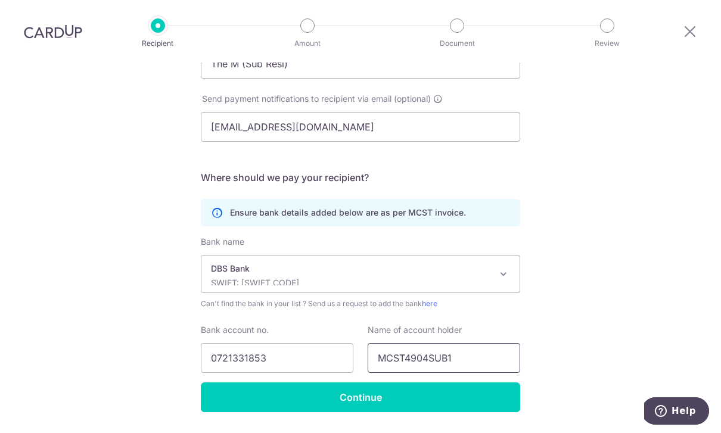
type input "MCST4904SUB1"
click at [358, 383] on input "Continue" at bounding box center [361, 398] width 320 height 30
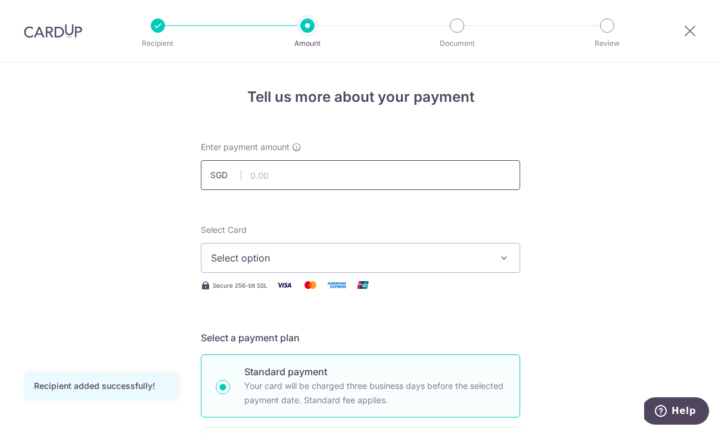
click at [419, 169] on input "text" at bounding box center [361, 175] width 320 height 30
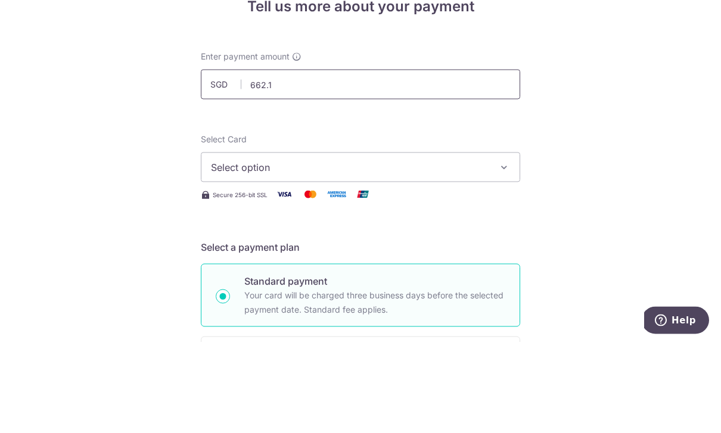
type input "662.17"
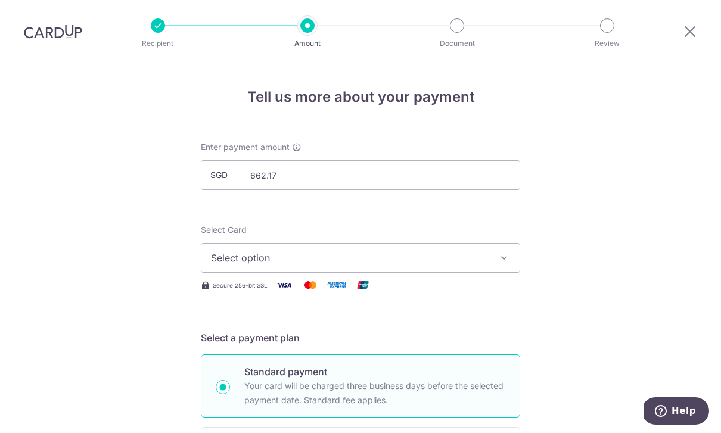
click at [384, 251] on span "Select option" at bounding box center [350, 258] width 278 height 14
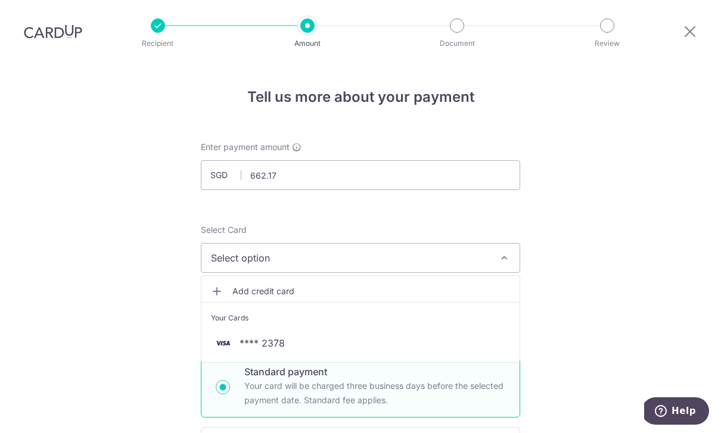
click at [336, 336] on span "**** 2378" at bounding box center [360, 343] width 299 height 14
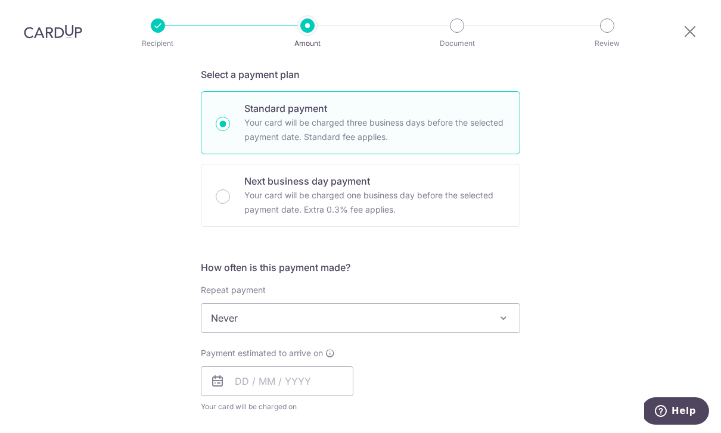
scroll to position [279, 0]
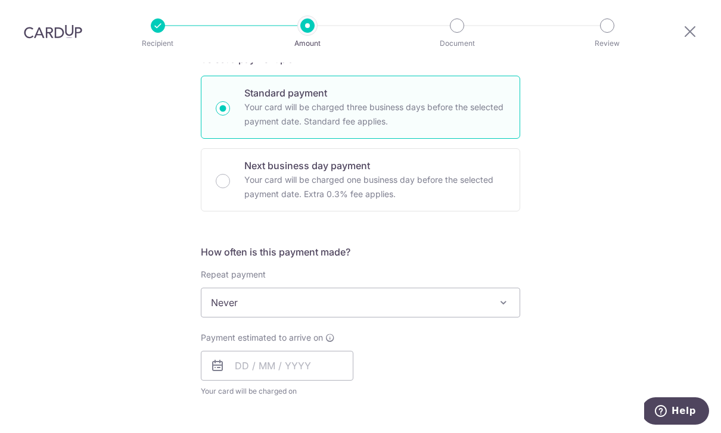
click at [473, 289] on span "Never" at bounding box center [360, 303] width 318 height 29
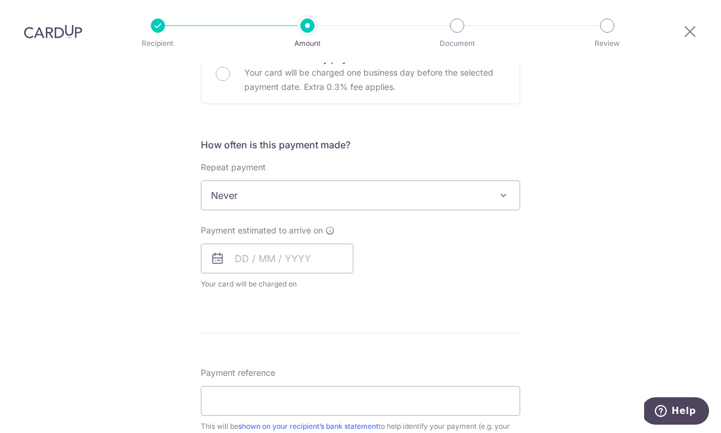
scroll to position [387, 0]
click at [296, 243] on input "text" at bounding box center [277, 258] width 153 height 30
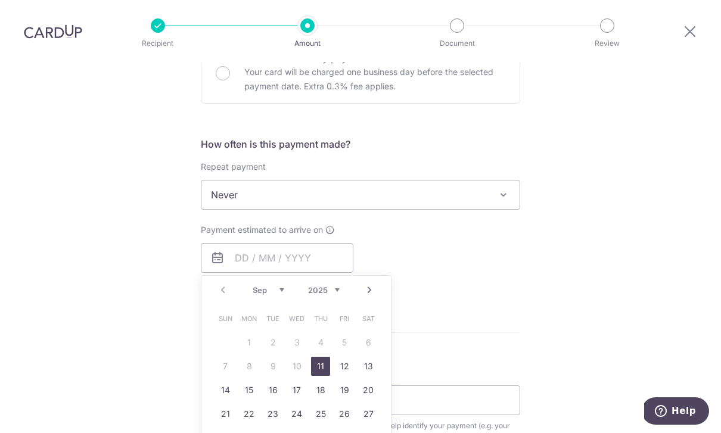
click at [321, 357] on link "11" at bounding box center [320, 366] width 19 height 19
type input "11/09/2025"
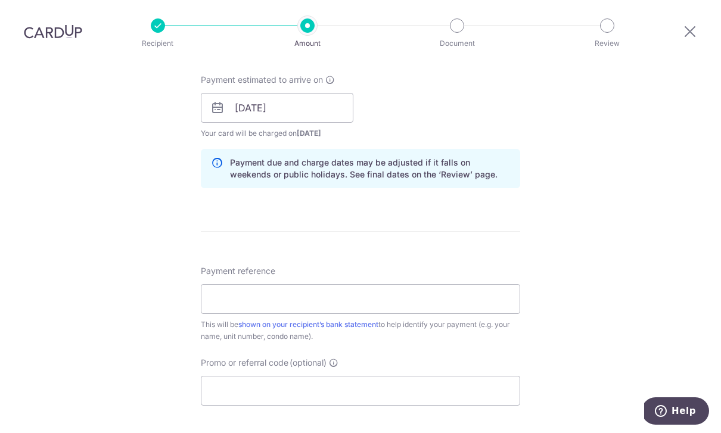
scroll to position [552, 0]
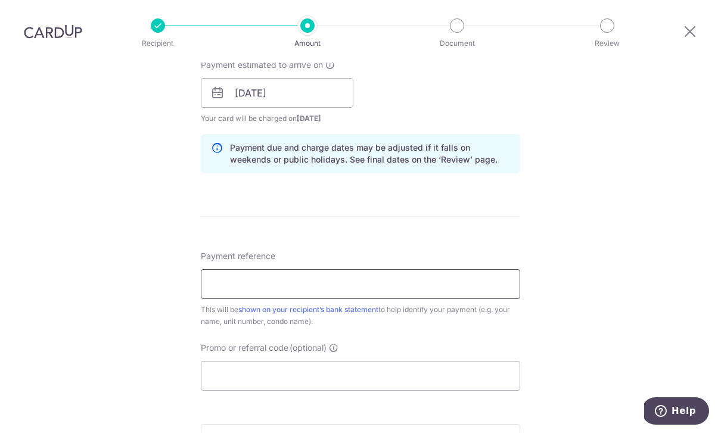
click at [458, 269] on input "Payment reference" at bounding box center [361, 284] width 320 height 30
type input "301509TMR"
click at [356, 361] on input "Promo or referral code (optional)" at bounding box center [361, 376] width 320 height 30
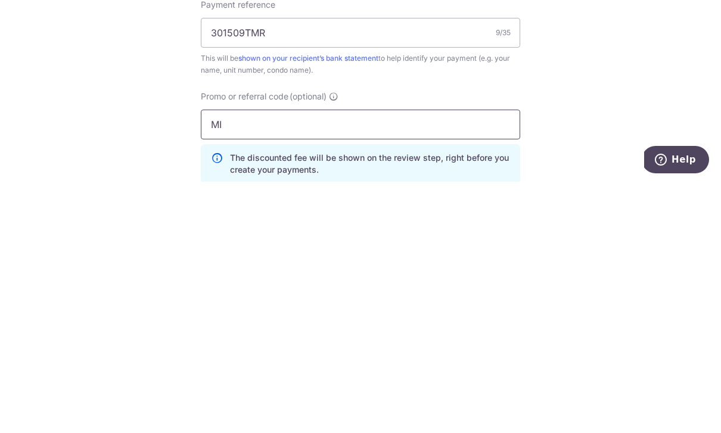
type input "M"
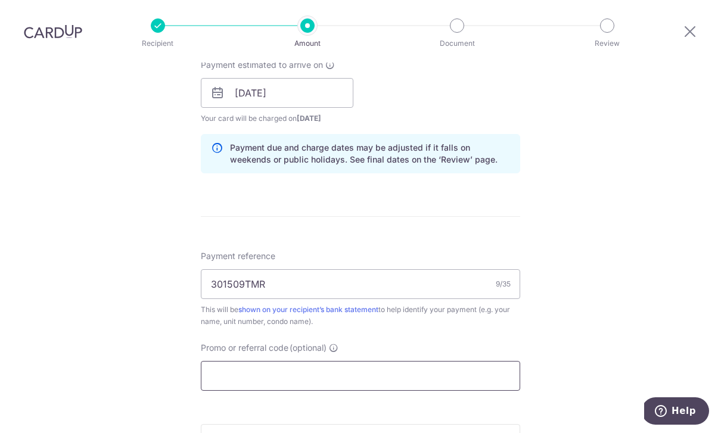
click at [359, 361] on input "Promo or referral code (optional)" at bounding box center [361, 376] width 320 height 30
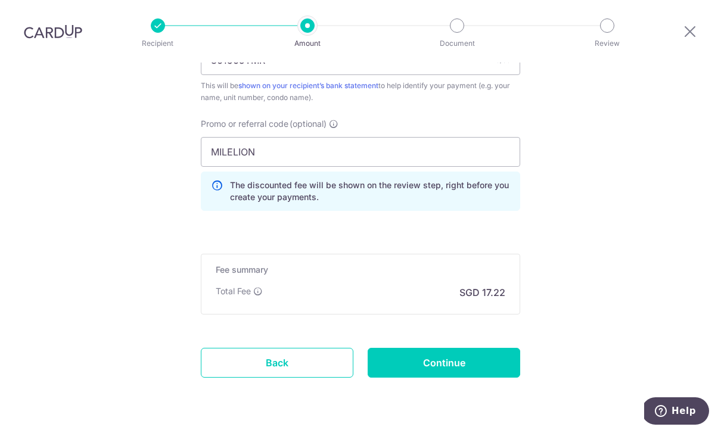
scroll to position [775, 0]
type input "MILELION"
click at [435, 349] on input "Continue" at bounding box center [444, 364] width 153 height 30
type input "Create Schedule"
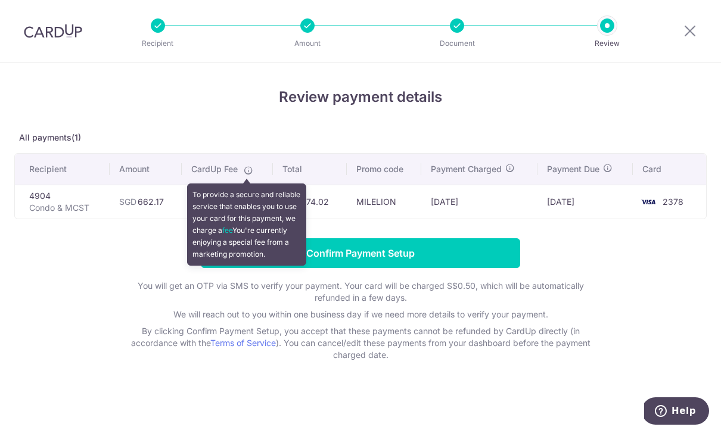
click at [63, 361] on form "Confirm Payment Setup You will get an OTP via SMS to verify your payment. Your …" at bounding box center [360, 299] width 693 height 123
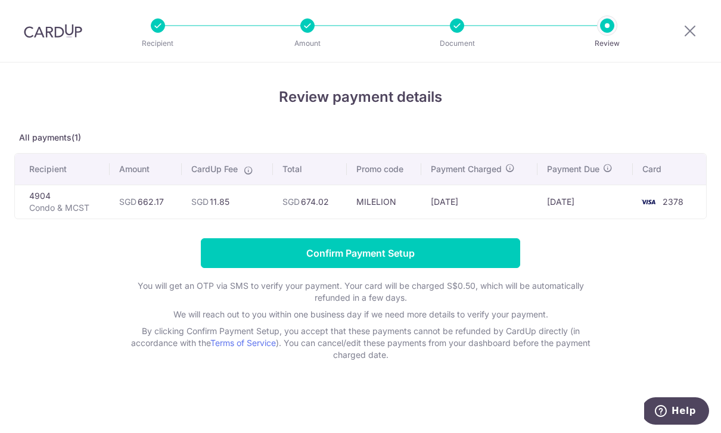
click at [310, 261] on input "Confirm Payment Setup" at bounding box center [361, 253] width 320 height 30
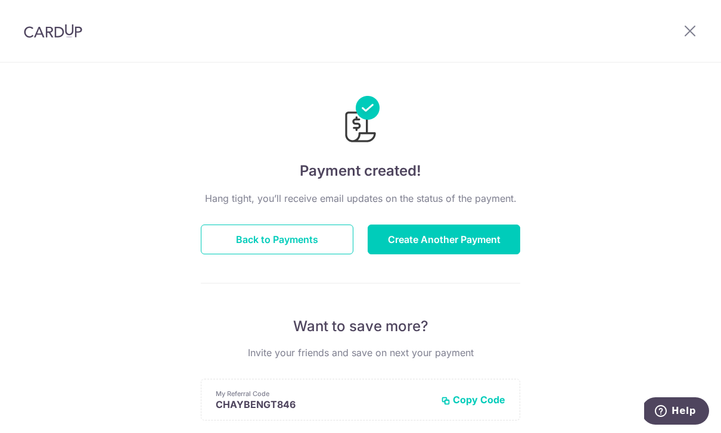
click at [271, 242] on button "Back to Payments" at bounding box center [277, 240] width 153 height 30
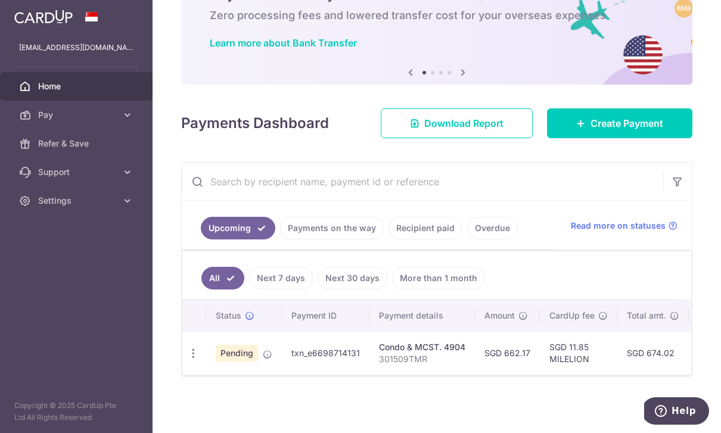
scroll to position [76, 0]
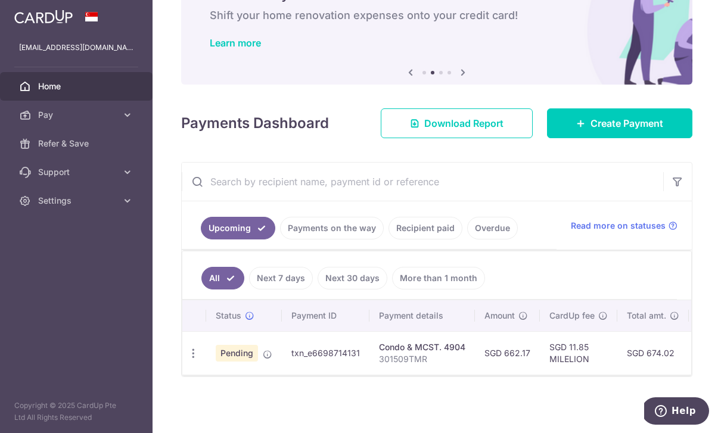
click at [379, 353] on div "Condo & MCST. 4904" at bounding box center [422, 348] width 86 height 12
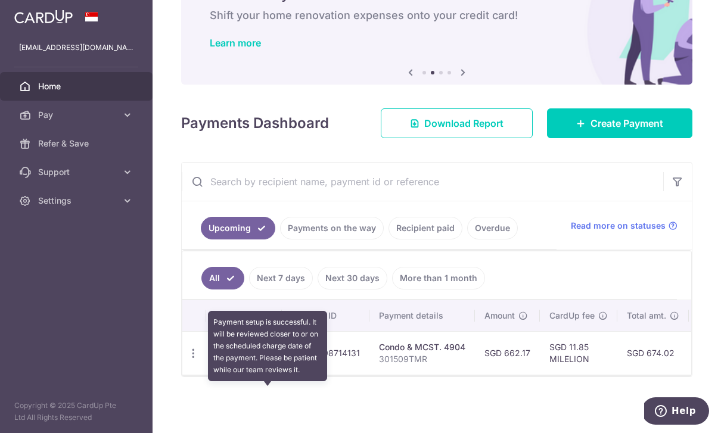
click at [263, 359] on icon at bounding box center [268, 355] width 10 height 10
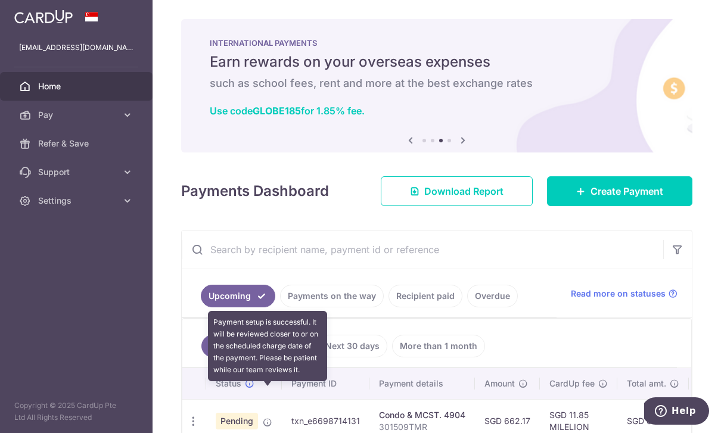
scroll to position [0, 0]
click at [0, 0] on icon "button" at bounding box center [0, 0] width 0 height 0
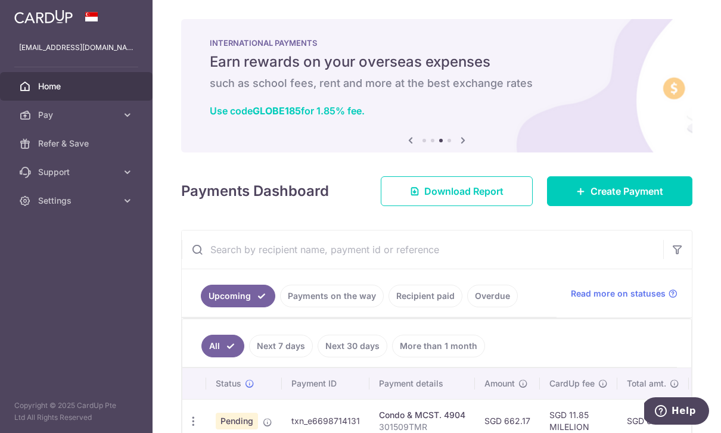
click at [80, 115] on span "Pay" at bounding box center [77, 115] width 79 height 12
click at [85, 176] on span "Recipients" at bounding box center [77, 172] width 79 height 12
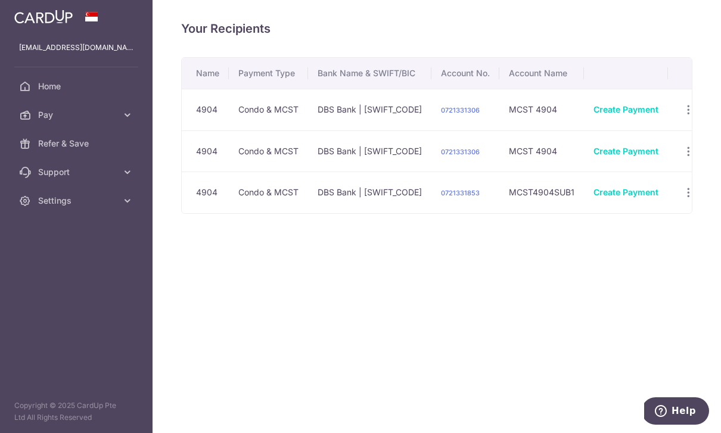
click at [683, 199] on icon "button" at bounding box center [689, 193] width 13 height 13
click at [613, 233] on span "View/Edit" at bounding box center [649, 226] width 81 height 14
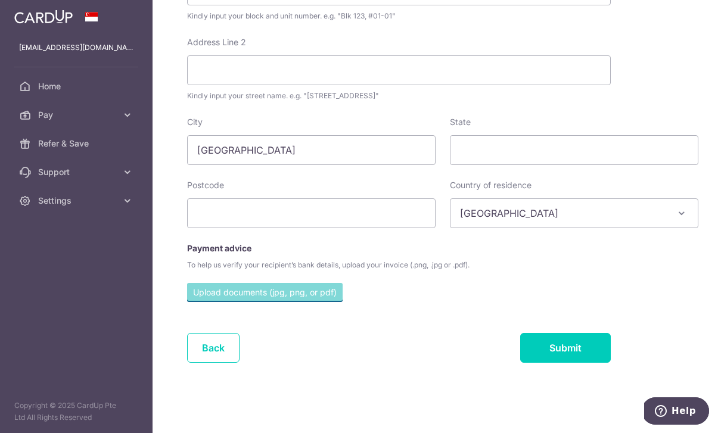
scroll to position [472, 0]
click at [187, 363] on link "Back" at bounding box center [213, 348] width 52 height 30
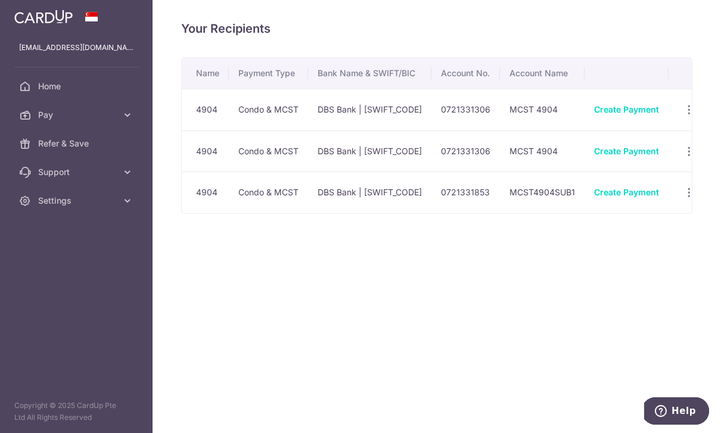
click at [683, 158] on icon "button" at bounding box center [689, 151] width 13 height 13
click at [609, 191] on span "View/Edit" at bounding box center [649, 184] width 81 height 14
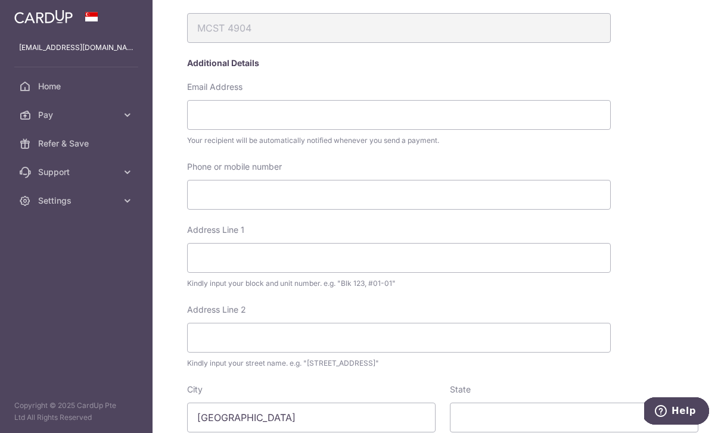
scroll to position [196, 0]
click at [336, 129] on input "Email Address" at bounding box center [399, 115] width 424 height 30
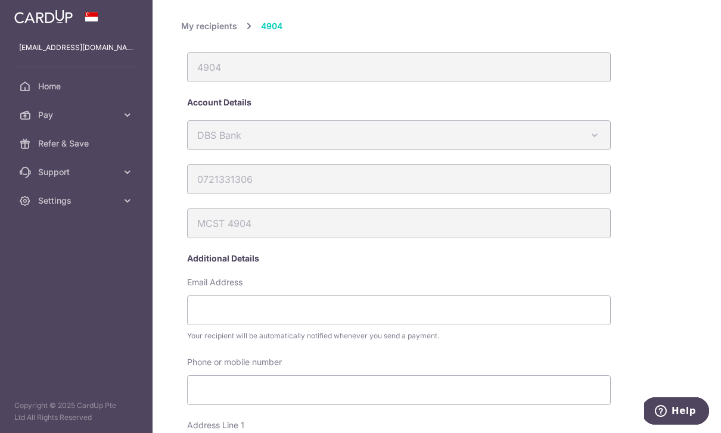
scroll to position [0, 0]
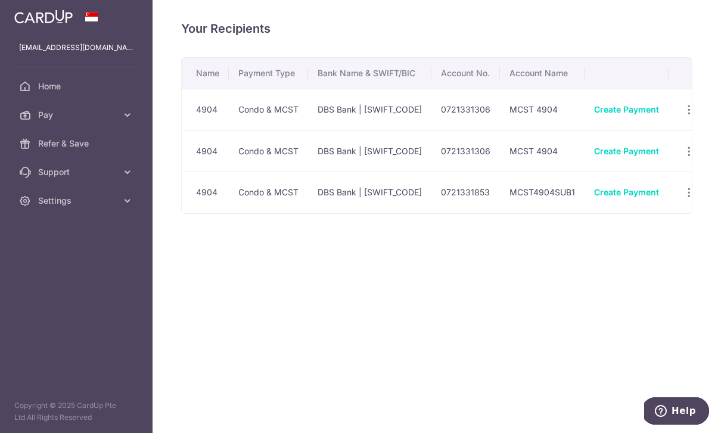
click at [678, 204] on div "View/Edit Linked Payments" at bounding box center [689, 193] width 22 height 22
click at [683, 199] on icon "button" at bounding box center [689, 193] width 13 height 13
click at [613, 261] on span "Linked Payments" at bounding box center [647, 255] width 76 height 12
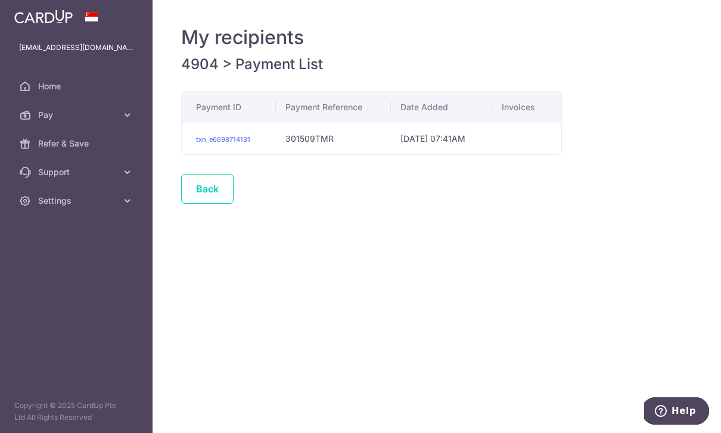
click at [181, 204] on link "Back" at bounding box center [207, 189] width 52 height 30
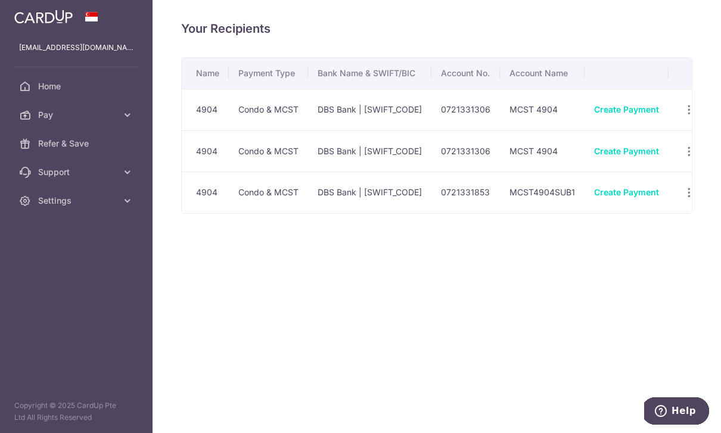
click at [683, 199] on icon "button" at bounding box center [689, 193] width 13 height 13
click at [609, 261] on span "Linked Payments" at bounding box center [647, 255] width 76 height 12
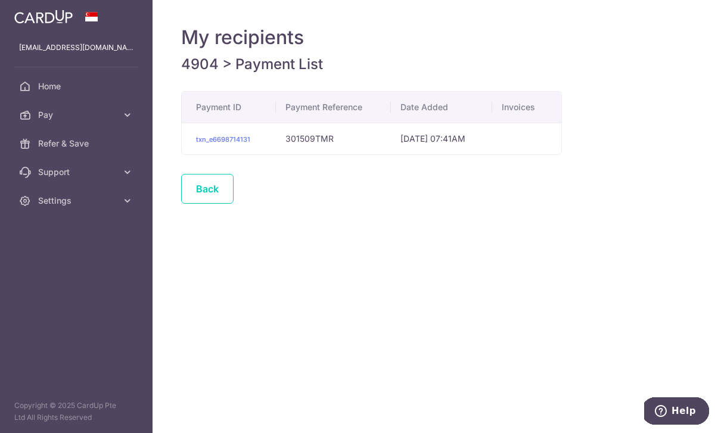
click at [181, 204] on link "Back" at bounding box center [207, 189] width 52 height 30
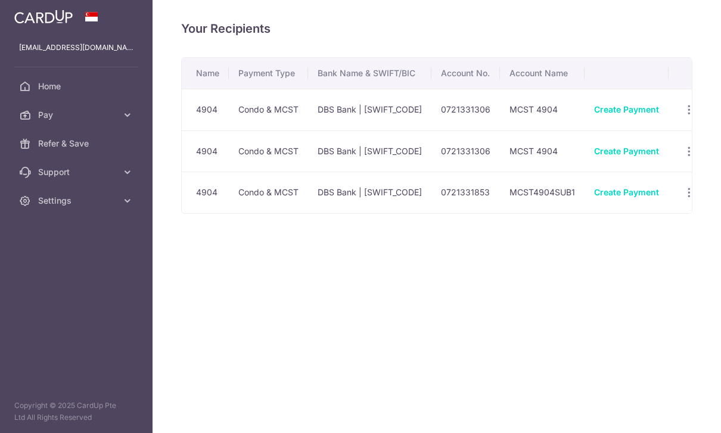
click at [0, 0] on icon "button" at bounding box center [0, 0] width 0 height 0
click at [81, 93] on link "Home" at bounding box center [76, 86] width 153 height 29
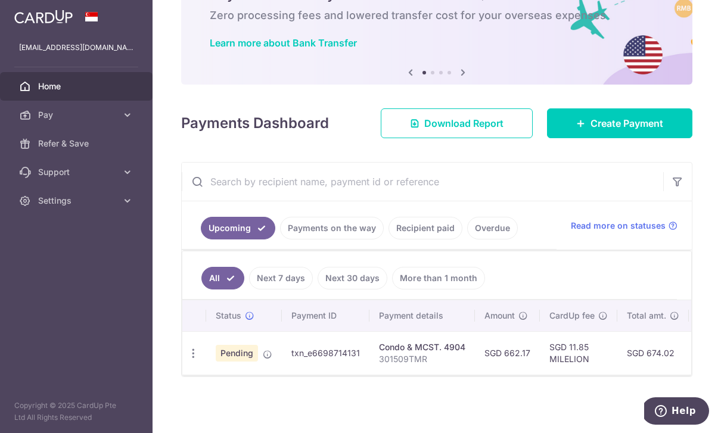
scroll to position [76, 0]
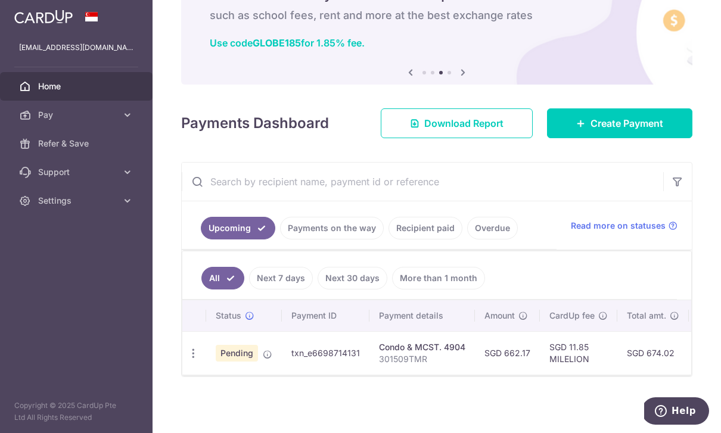
click at [0, 0] on icon "button" at bounding box center [0, 0] width 0 height 0
click at [81, 202] on span "Settings" at bounding box center [77, 201] width 79 height 12
click at [76, 231] on span "Account" at bounding box center [77, 230] width 79 height 12
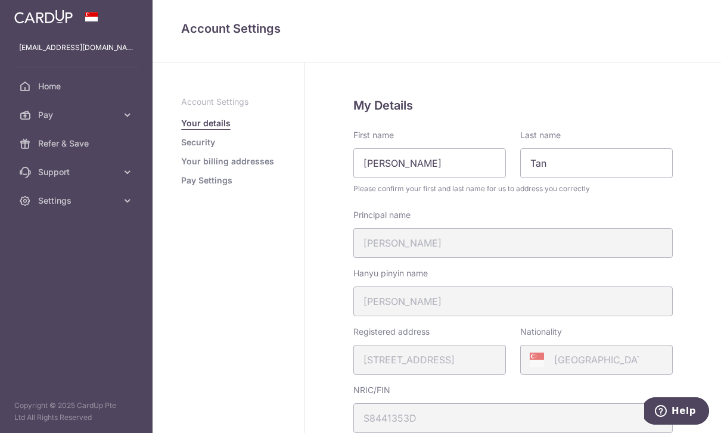
click at [0, 0] on header at bounding box center [0, 0] width 0 height 0
click at [0, 0] on icon "button" at bounding box center [0, 0] width 0 height 0
click at [55, 86] on span "Home" at bounding box center [77, 86] width 79 height 12
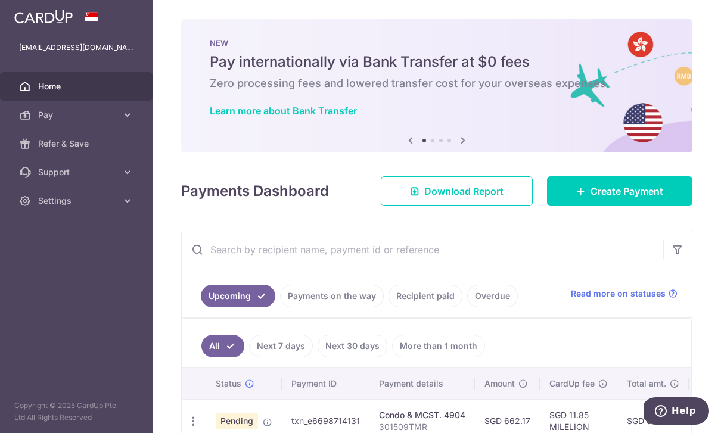
click at [0, 0] on header at bounding box center [0, 0] width 0 height 0
click at [0, 0] on icon "button" at bounding box center [0, 0] width 0 height 0
click at [133, 120] on icon at bounding box center [128, 115] width 12 height 12
click at [133, 305] on icon at bounding box center [128, 302] width 12 height 12
click at [80, 356] on span "Logout" at bounding box center [77, 359] width 79 height 12
